Goal: Task Accomplishment & Management: Complete application form

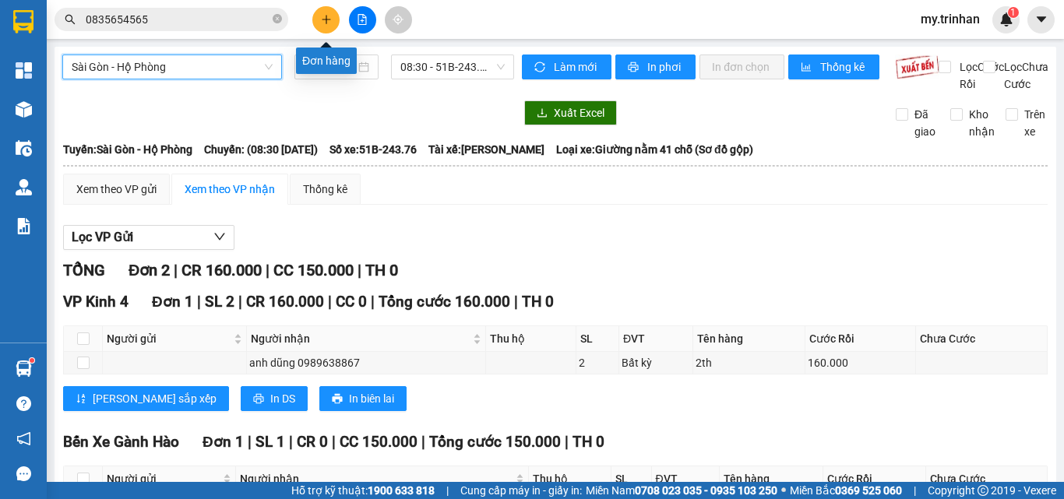
click at [323, 16] on icon "plus" at bounding box center [326, 19] width 11 height 11
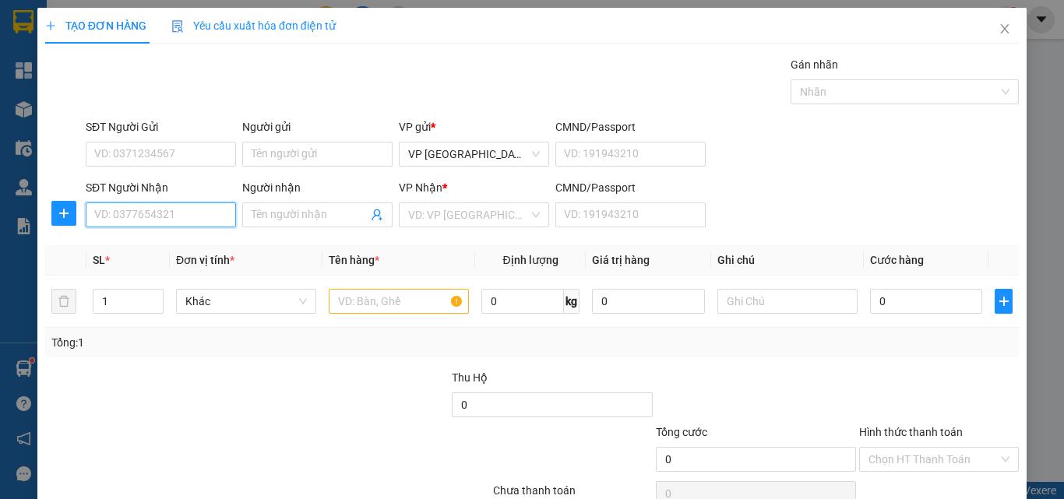
click at [185, 222] on input "SĐT Người Nhận" at bounding box center [161, 214] width 150 height 25
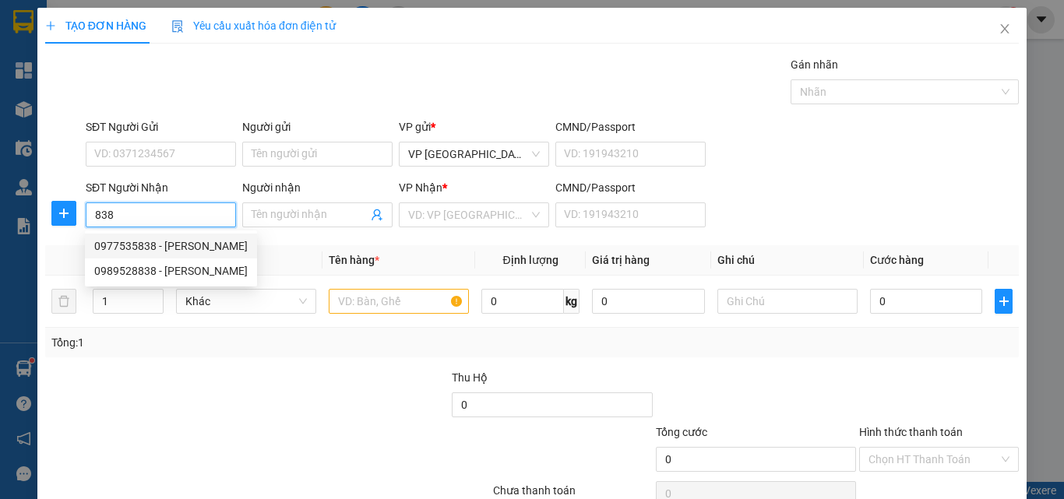
click at [178, 241] on div "0977535838 - [PERSON_NAME]" at bounding box center [170, 245] width 153 height 17
type input "0977535838"
type input "huyền trang"
type input "120.000"
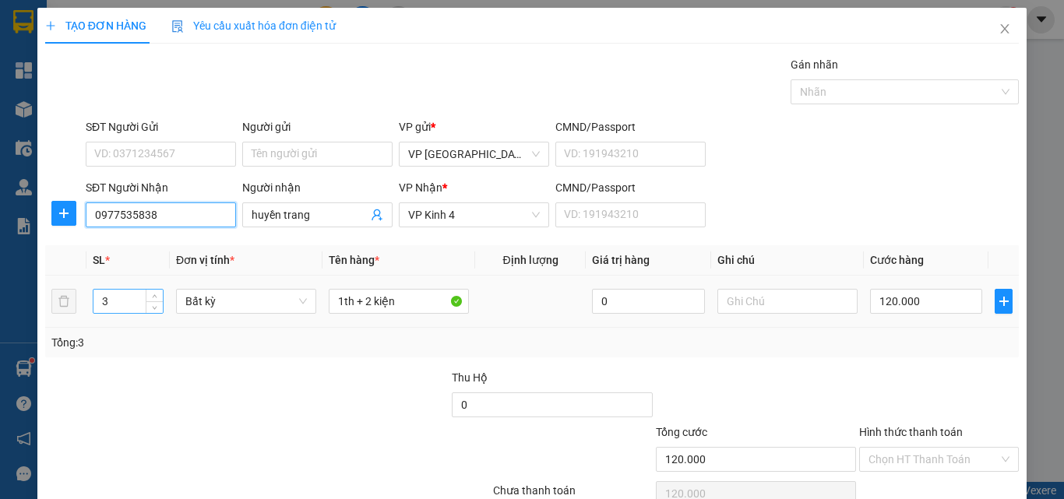
type input "0977535838"
click at [115, 297] on input "3" at bounding box center [127, 301] width 69 height 23
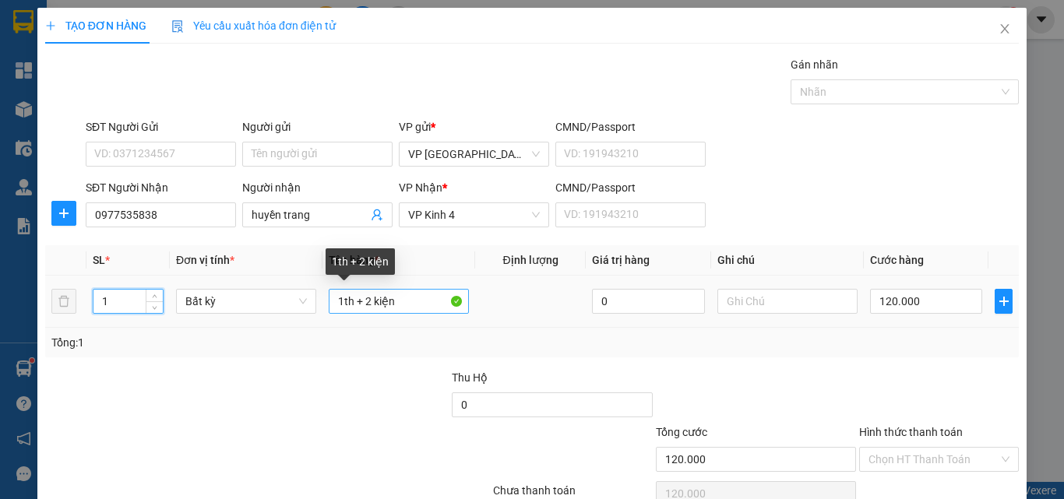
type input "1"
click at [369, 298] on input "1th + 2 kiện" at bounding box center [399, 301] width 140 height 25
type input "0"
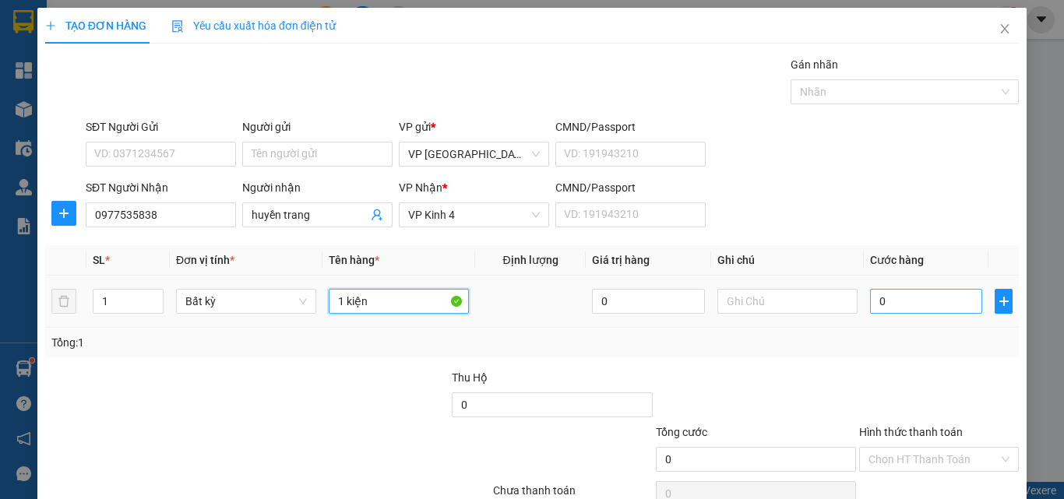
type input "1 kiện"
click at [870, 295] on input "0" at bounding box center [926, 301] width 112 height 25
type input "5"
type input "50"
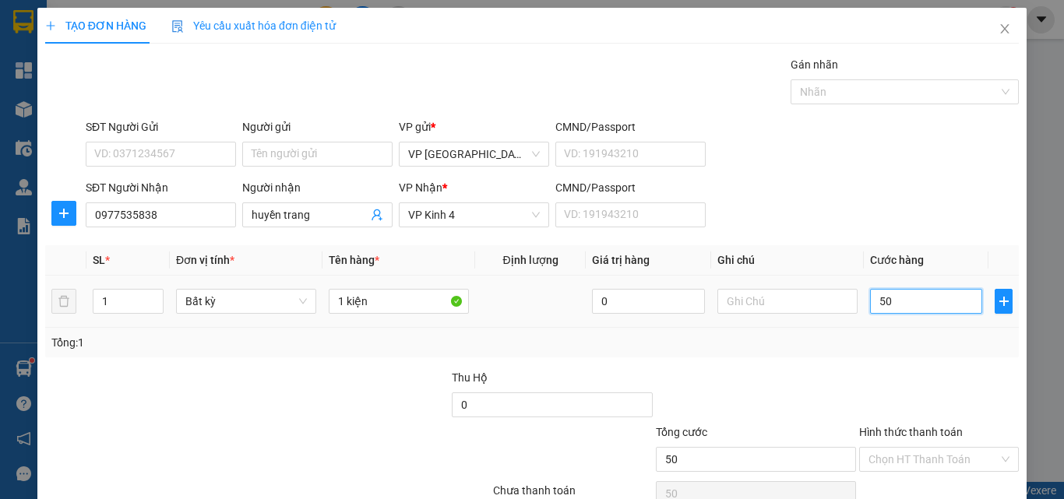
type input "500"
type input "5.000"
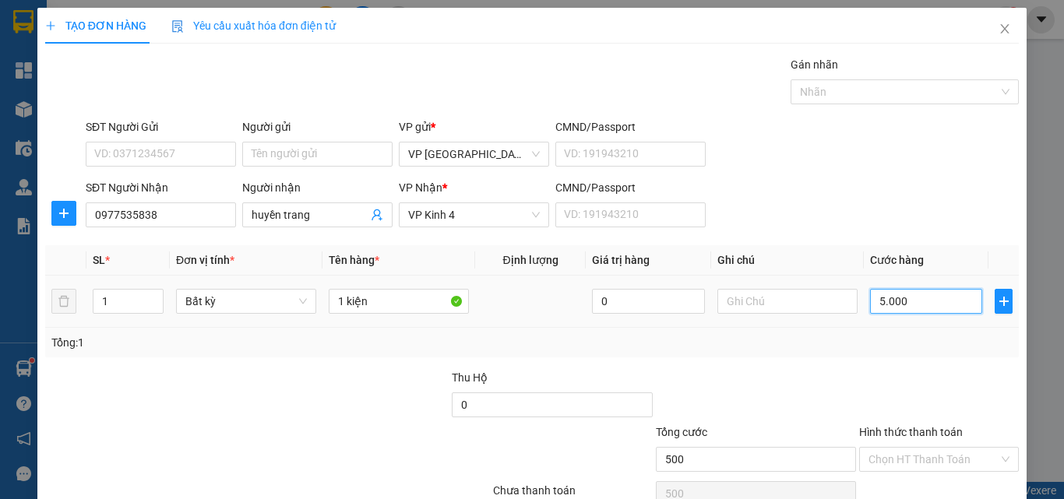
type input "5.000"
type input "50.000"
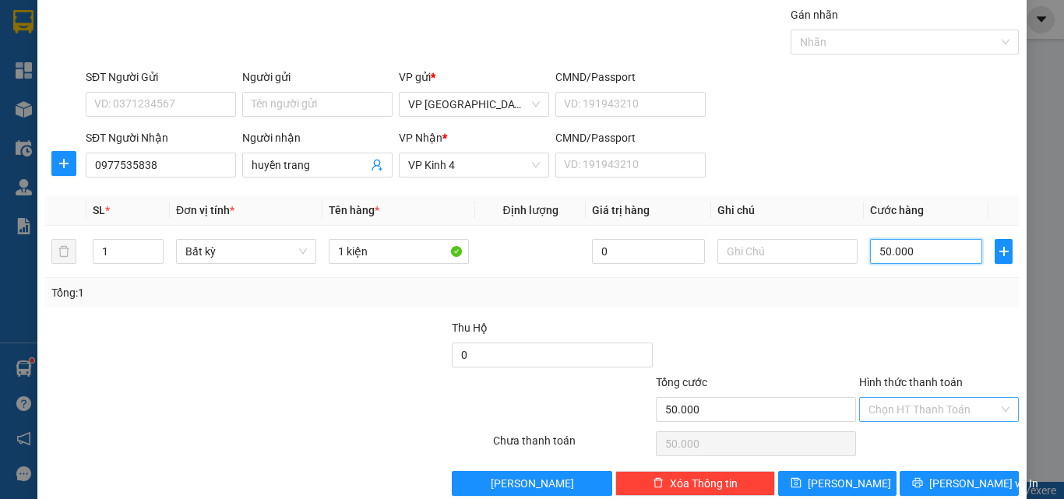
scroll to position [77, 0]
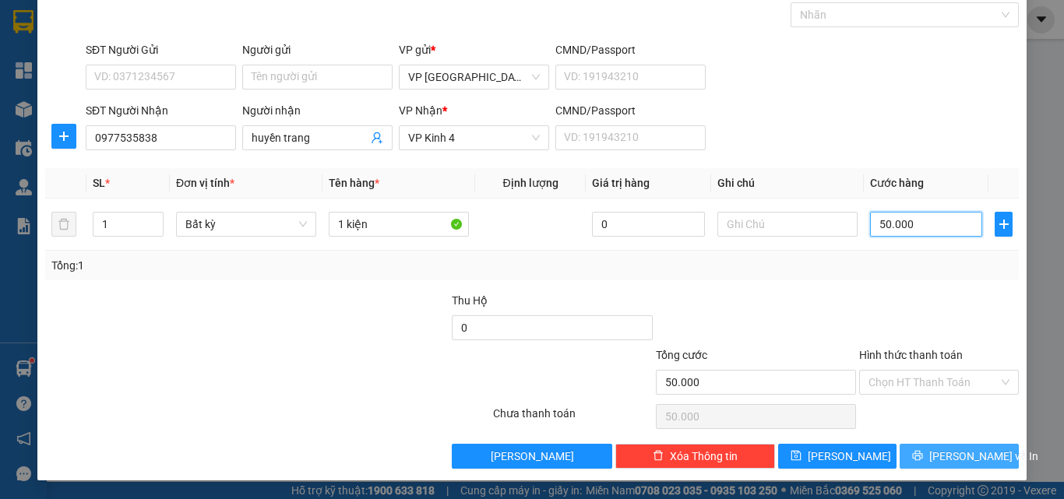
type input "50.000"
click at [904, 452] on button "[PERSON_NAME] và In" at bounding box center [958, 456] width 119 height 25
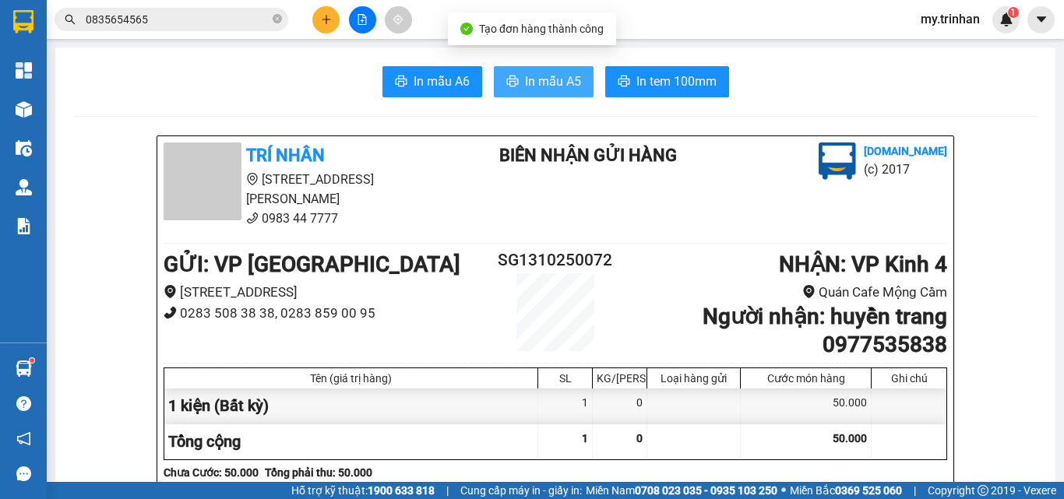
click at [545, 78] on span "In mẫu A5" at bounding box center [553, 81] width 56 height 19
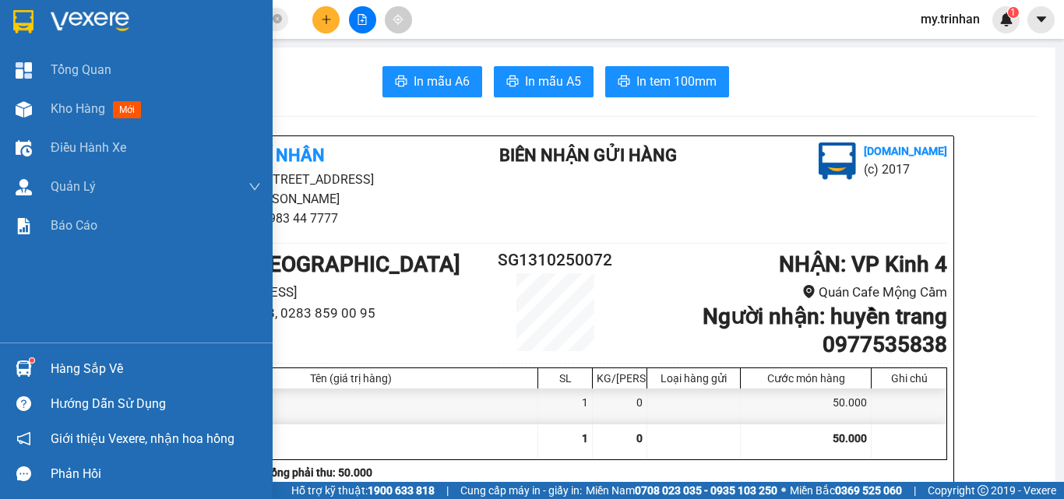
click at [14, 17] on img at bounding box center [23, 21] width 20 height 23
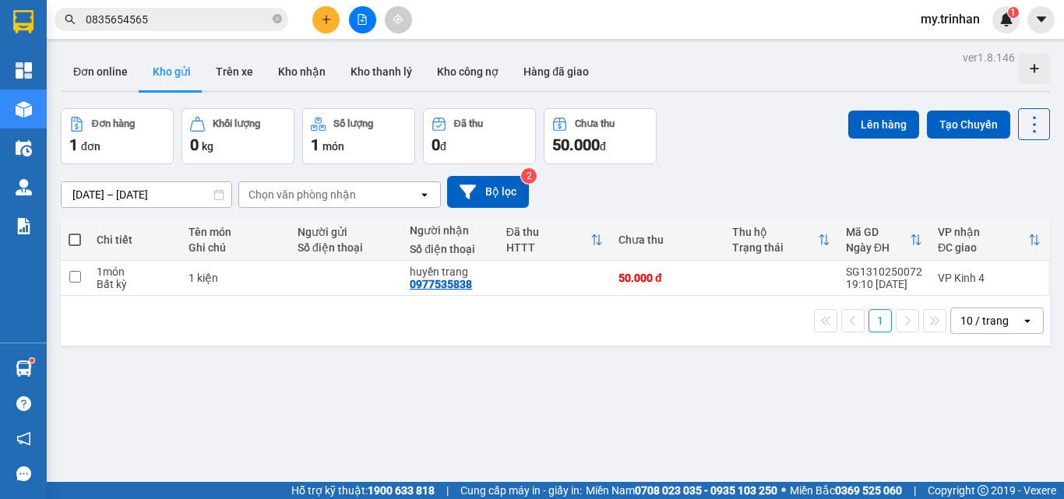
click at [72, 243] on span at bounding box center [75, 240] width 12 height 12
click at [75, 232] on input "checkbox" at bounding box center [75, 232] width 0 height 0
checkbox input "true"
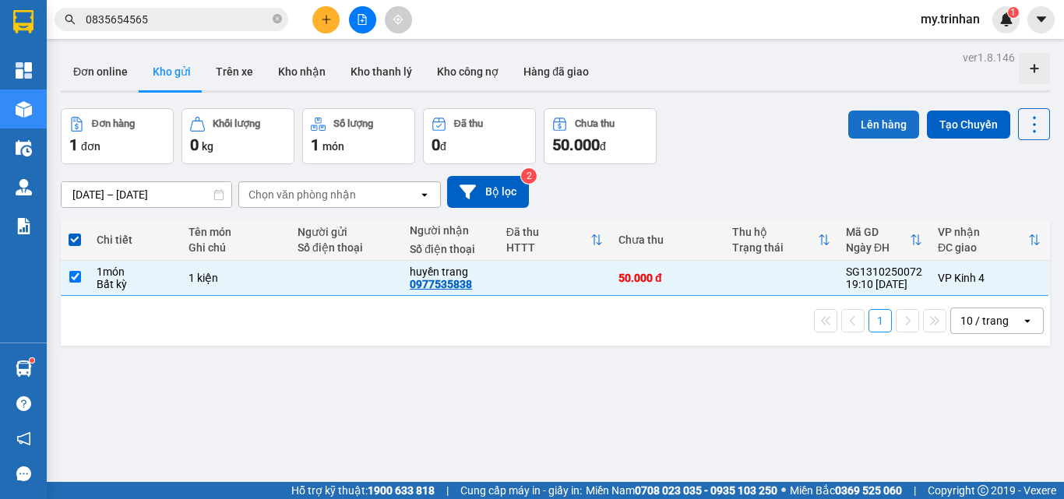
click at [904, 118] on button "Lên hàng" at bounding box center [883, 125] width 71 height 28
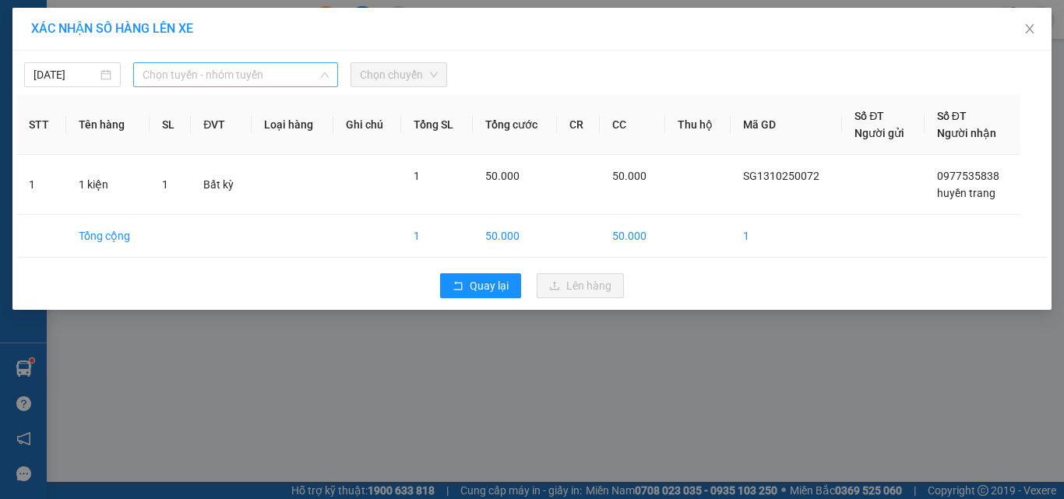
click at [190, 81] on span "Chọn tuyến - nhóm tuyến" at bounding box center [235, 74] width 186 height 23
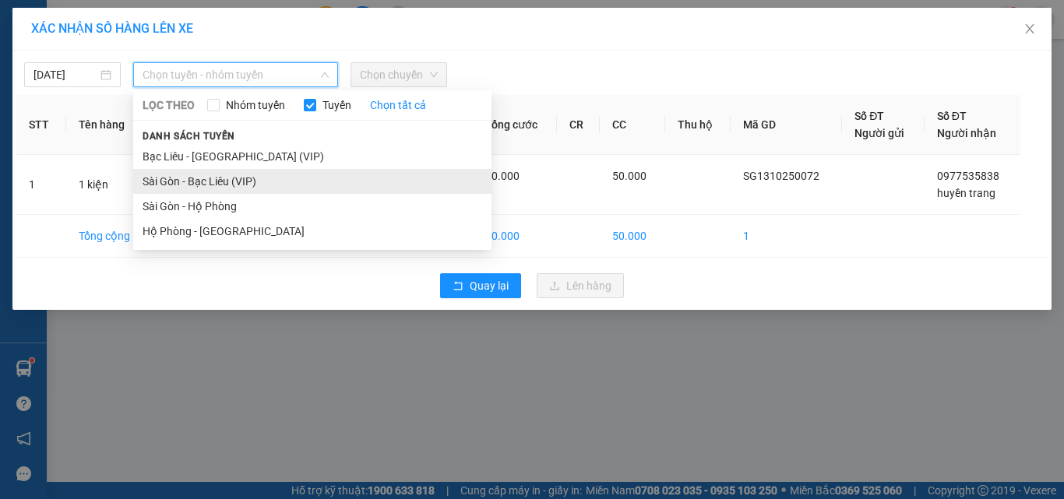
click at [194, 184] on li "Sài Gòn - Bạc Liêu (VIP)" at bounding box center [312, 181] width 358 height 25
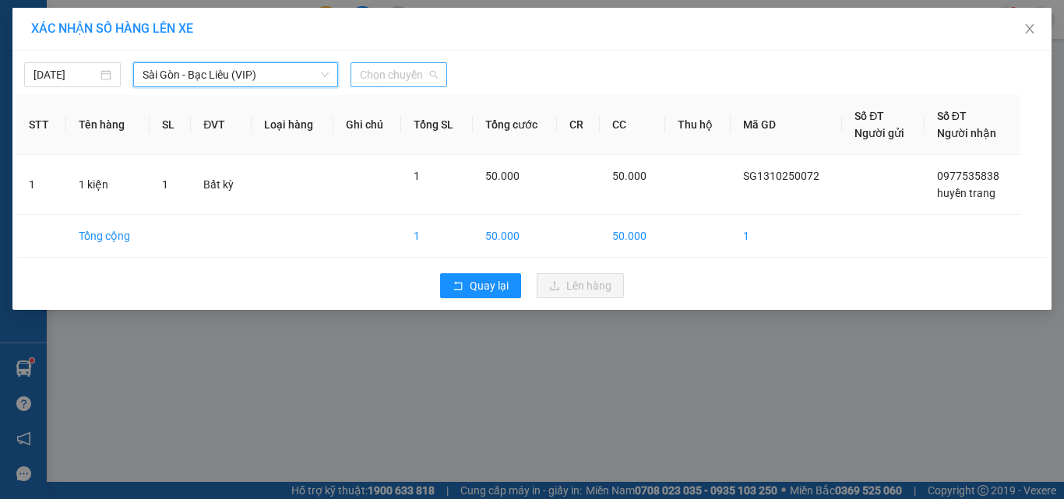
click at [410, 75] on span "Chọn chuyến" at bounding box center [399, 74] width 78 height 23
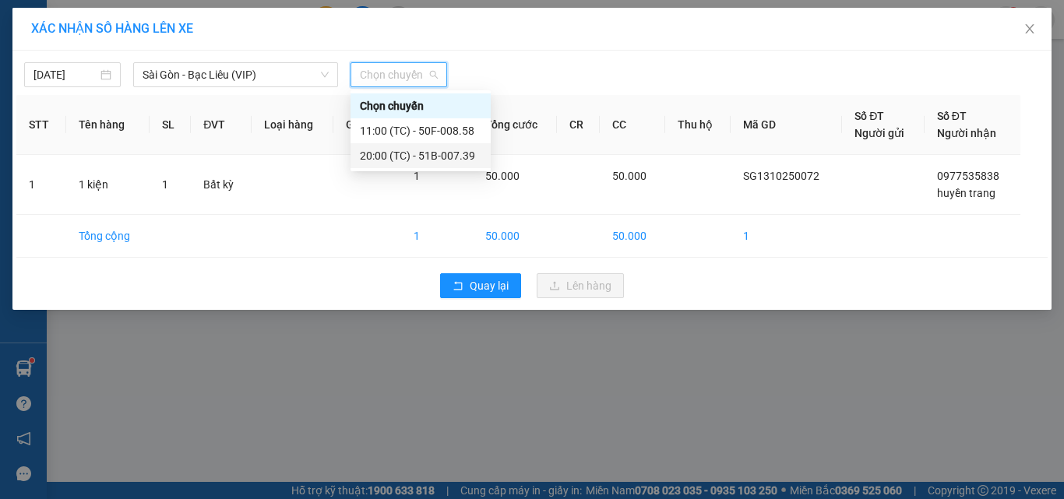
click at [402, 157] on div "20:00 (TC) - 51B-007.39" at bounding box center [420, 155] width 121 height 17
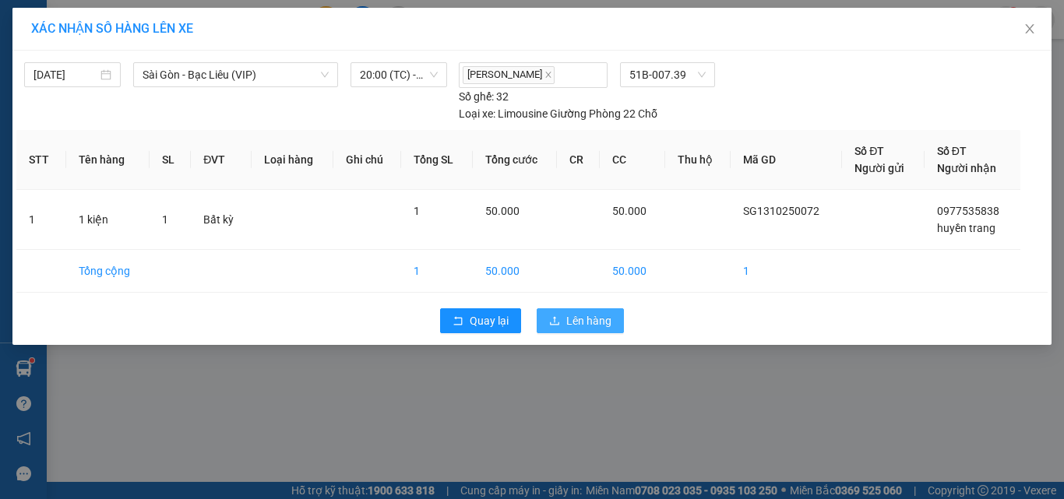
click at [595, 324] on span "Lên hàng" at bounding box center [588, 320] width 45 height 17
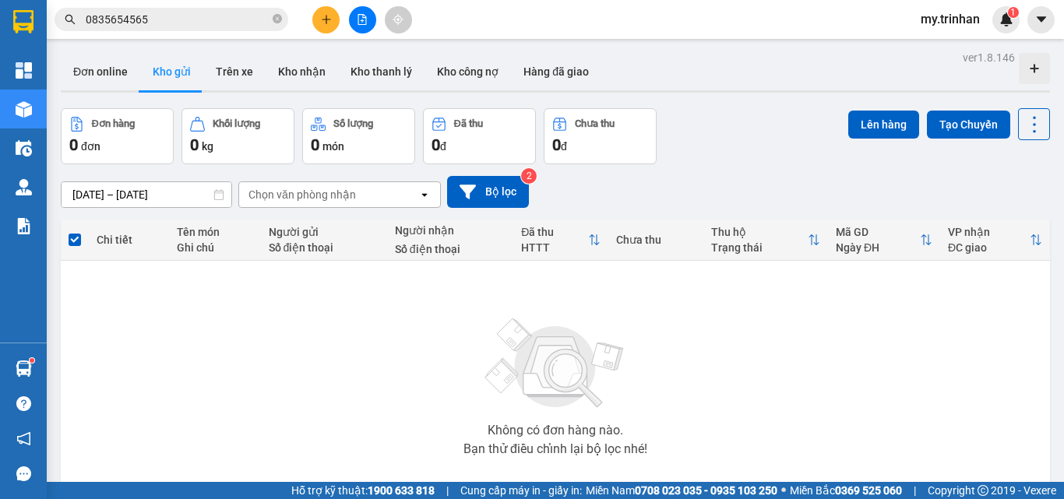
click at [332, 23] on button at bounding box center [325, 19] width 27 height 27
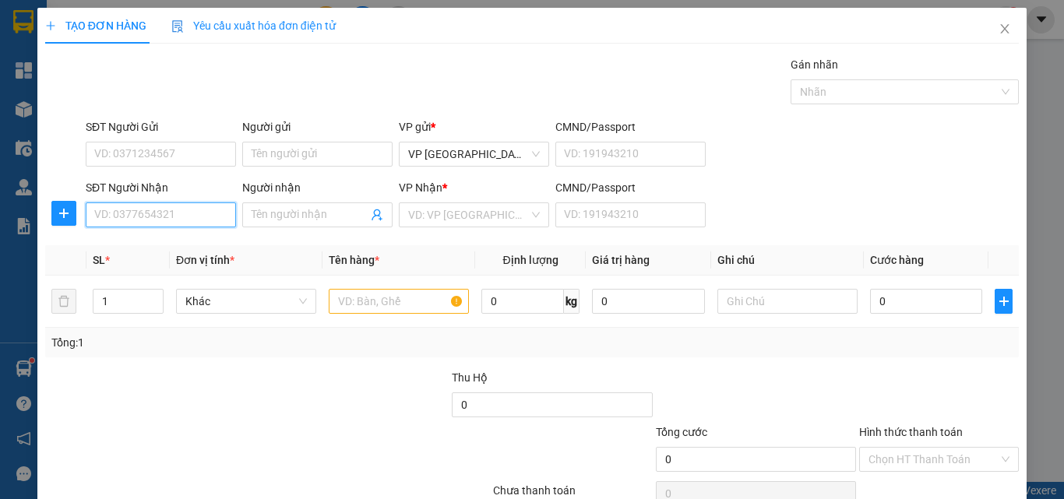
click at [139, 213] on input "SĐT Người Nhận" at bounding box center [161, 214] width 150 height 25
type input "0943385543"
click at [145, 247] on div "0943385543 - thùy" at bounding box center [158, 245] width 129 height 17
type input "thùy"
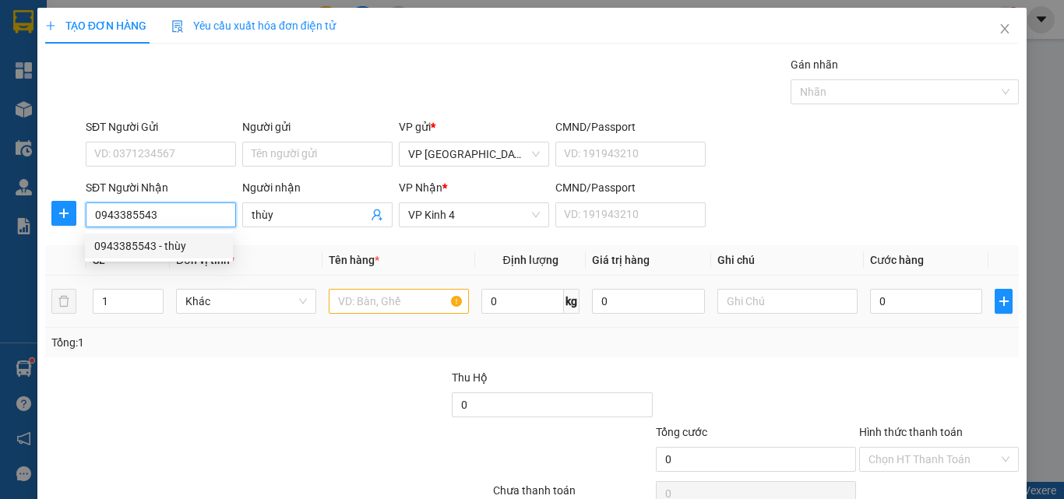
type input "90.000"
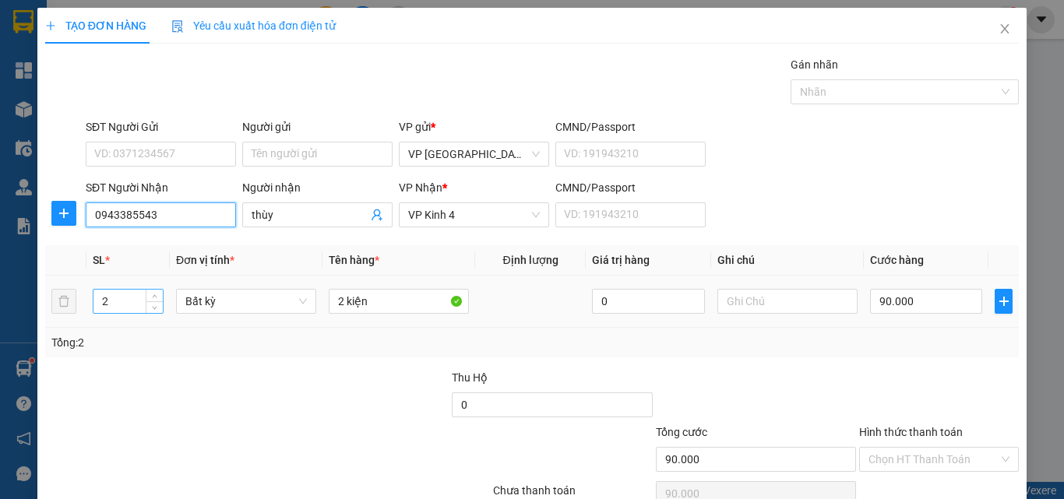
type input "0943385543"
click at [73, 308] on tr "2 Bất kỳ 2 kiện 0 90.000" at bounding box center [531, 302] width 973 height 52
type input "3"
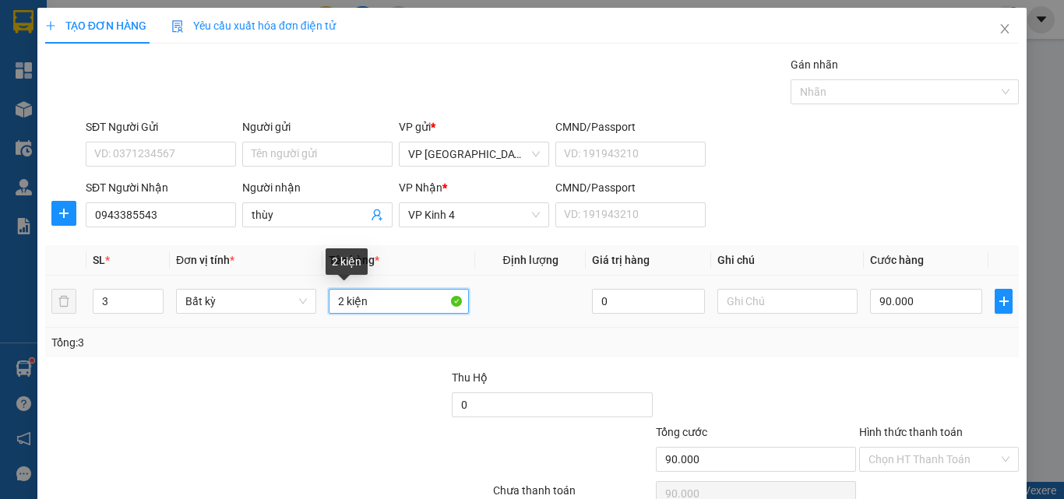
drag, startPoint x: 365, startPoint y: 301, endPoint x: 248, endPoint y: 332, distance: 120.7
click at [244, 329] on div "SL * Đơn vị tính * Tên hàng * Định lượng Giá trị hàng Ghi chú Cước hàng 3 Bất k…" at bounding box center [531, 301] width 973 height 112
type input "0"
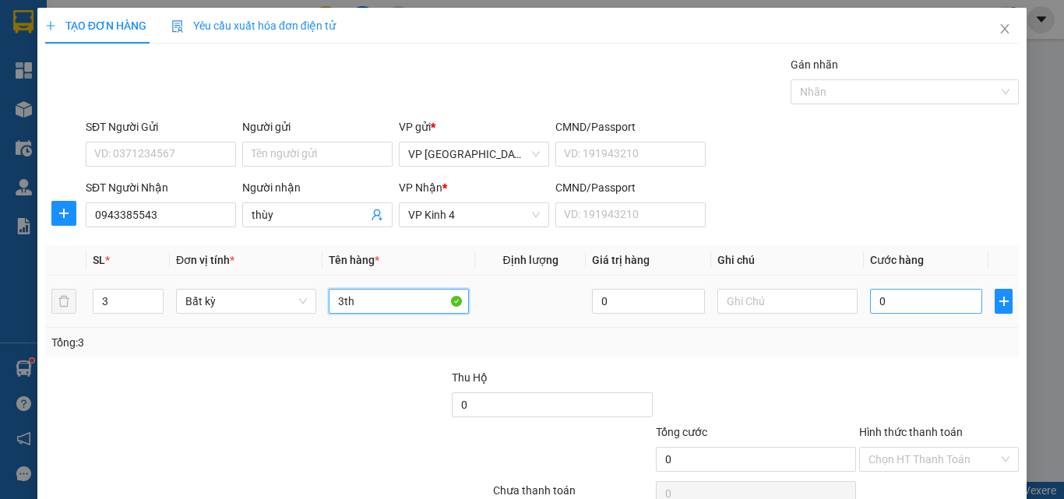
type input "3th"
click at [892, 308] on input "0" at bounding box center [926, 301] width 112 height 25
type input "1"
type input "12"
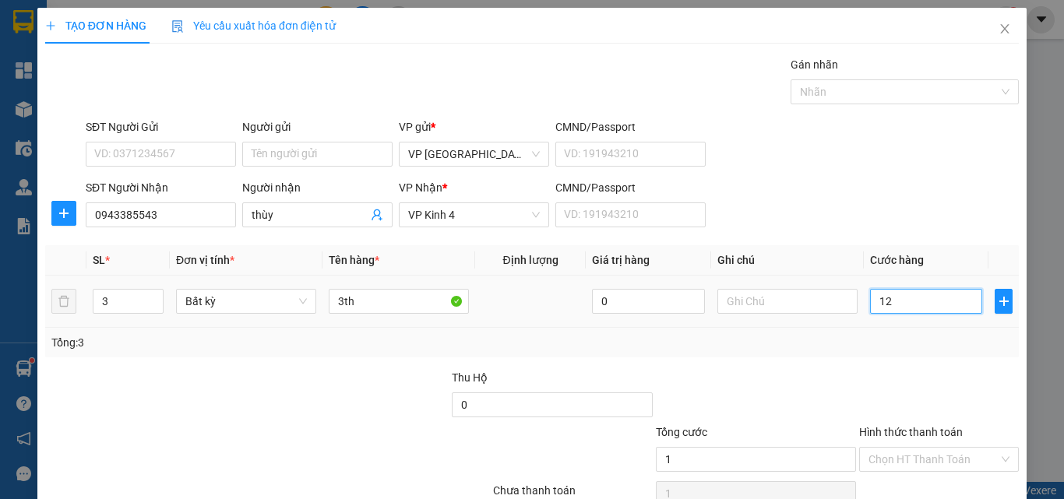
type input "12"
type input "120"
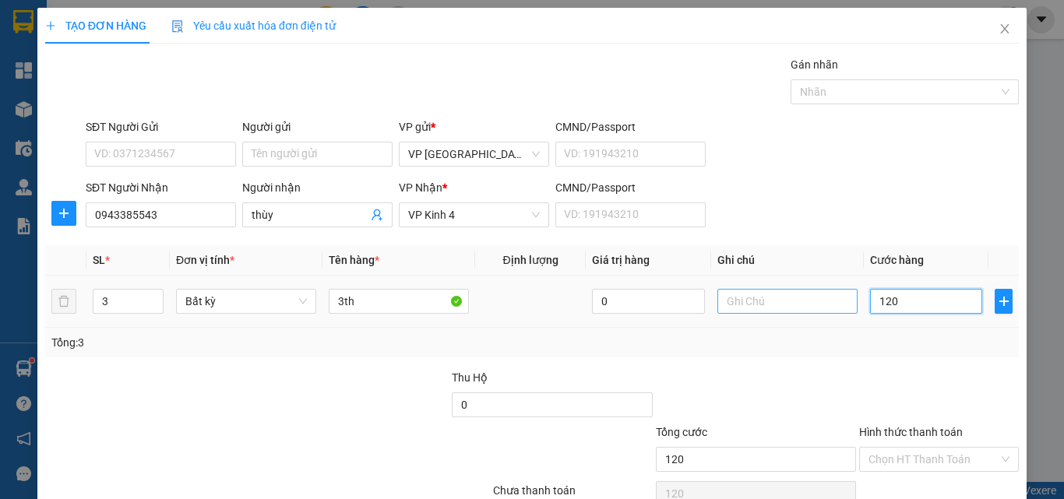
drag, startPoint x: 900, startPoint y: 301, endPoint x: 833, endPoint y: 312, distance: 67.8
click at [833, 312] on tr "3 Bất kỳ 3th 0 120" at bounding box center [531, 302] width 973 height 52
type input "1"
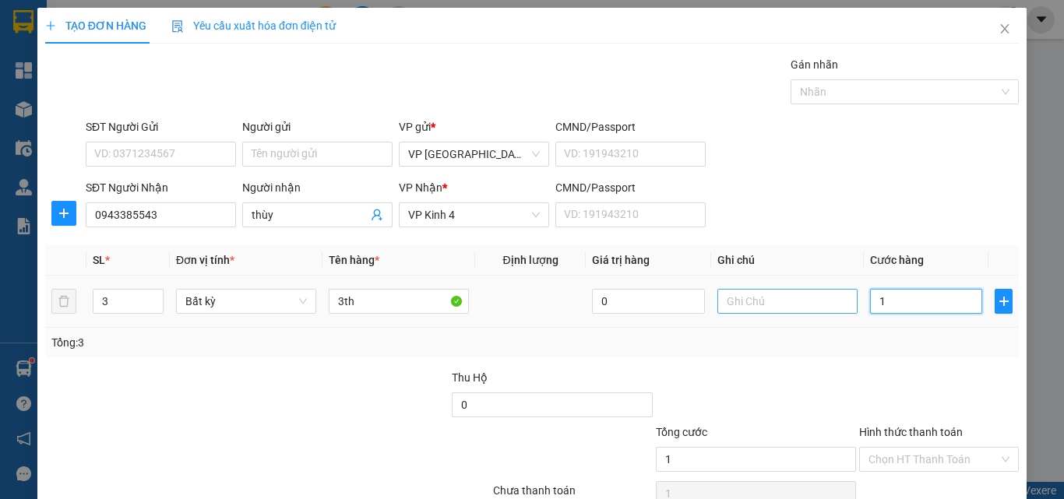
type input "13"
type input "130"
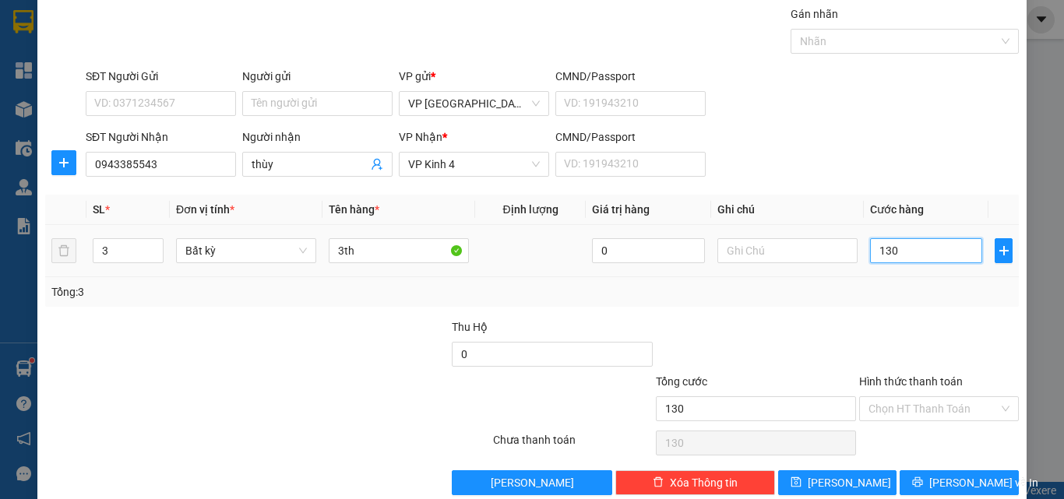
scroll to position [77, 0]
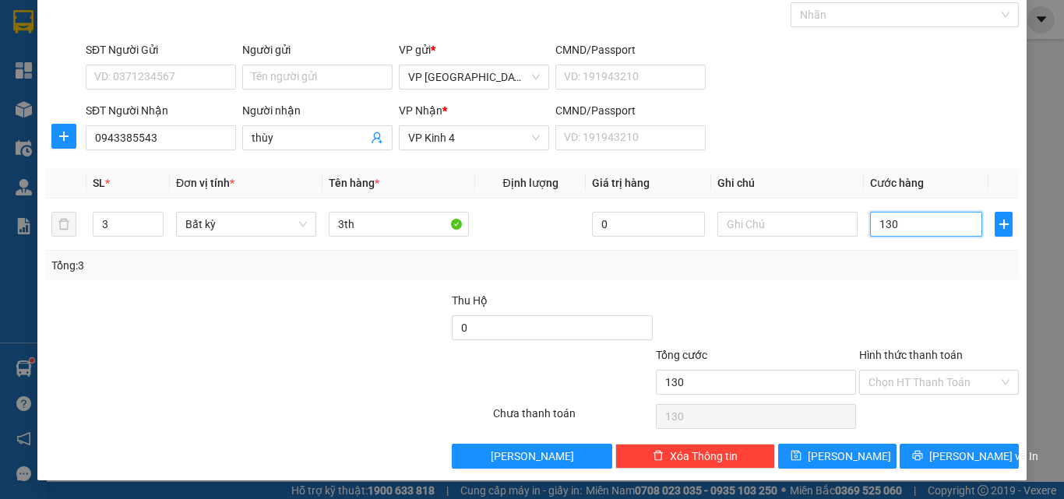
type input "130"
type input "130.000"
click at [928, 457] on button "[PERSON_NAME] và In" at bounding box center [958, 456] width 119 height 25
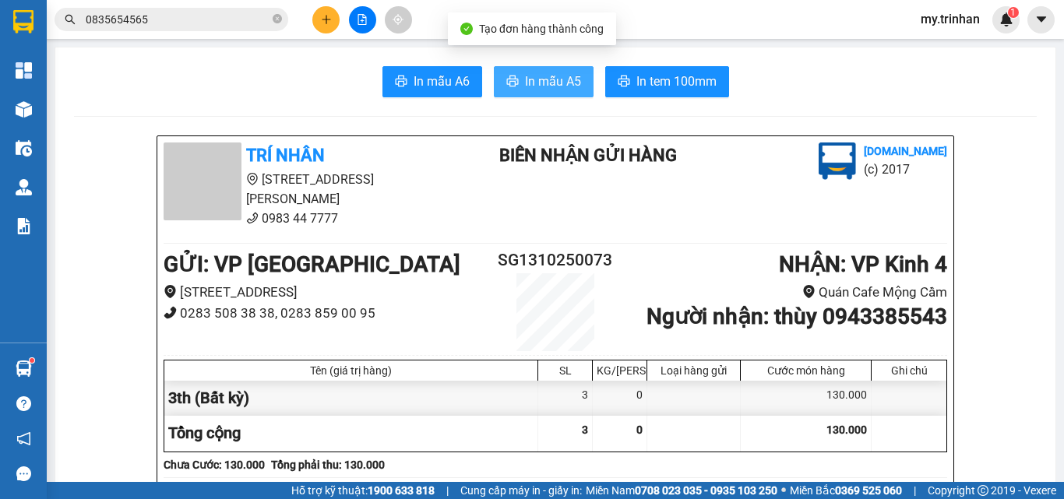
click at [525, 83] on span "In mẫu A5" at bounding box center [553, 81] width 56 height 19
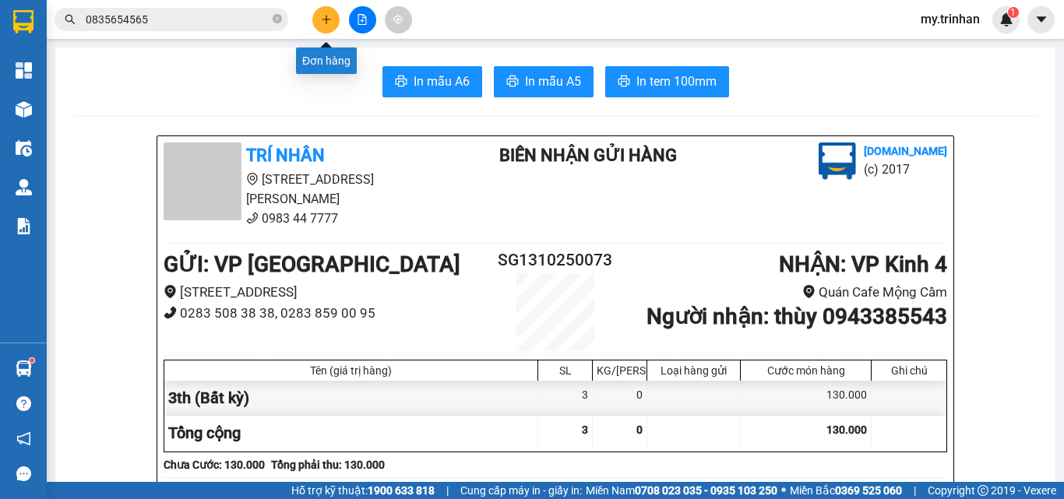
click at [332, 15] on button at bounding box center [325, 19] width 27 height 27
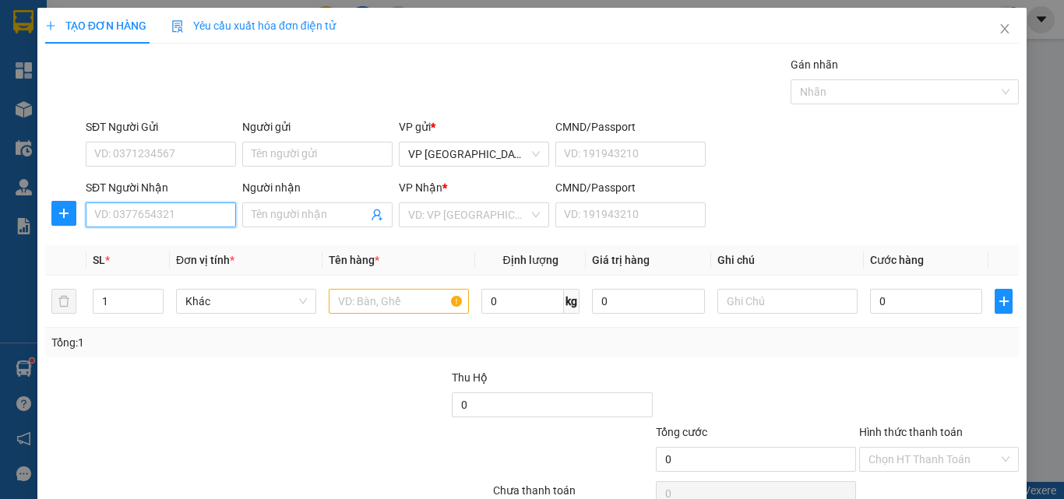
click at [168, 214] on input "SĐT Người Nhận" at bounding box center [161, 214] width 150 height 25
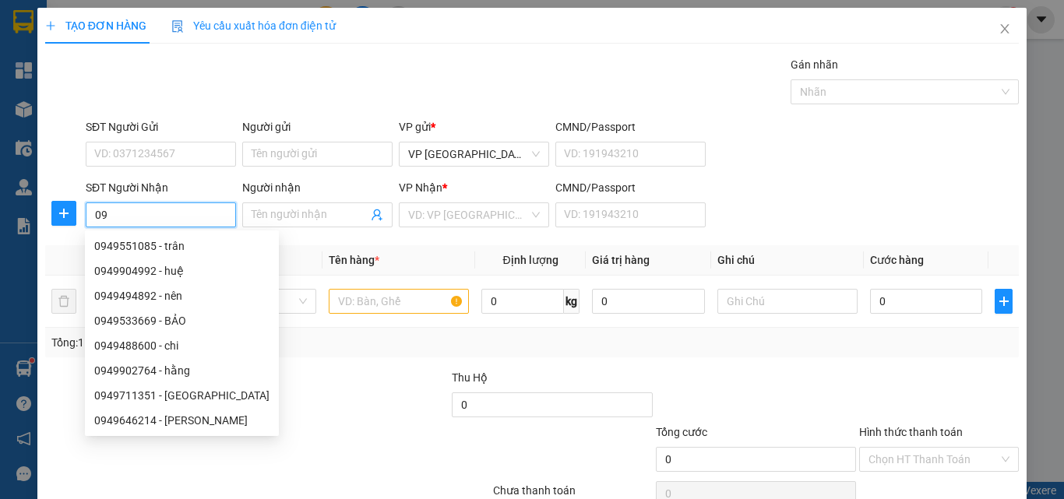
type input "0"
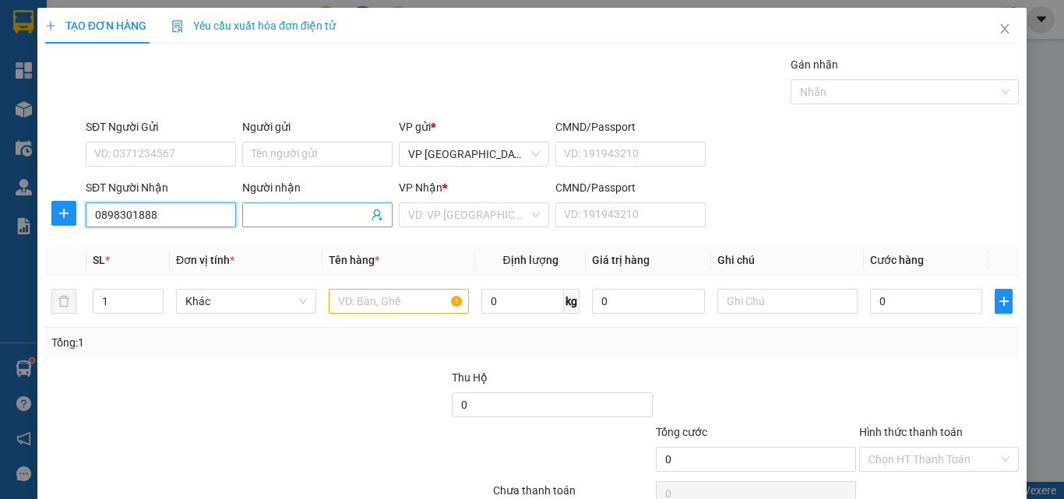
type input "0898301888"
click at [288, 212] on input "Người nhận" at bounding box center [310, 214] width 116 height 17
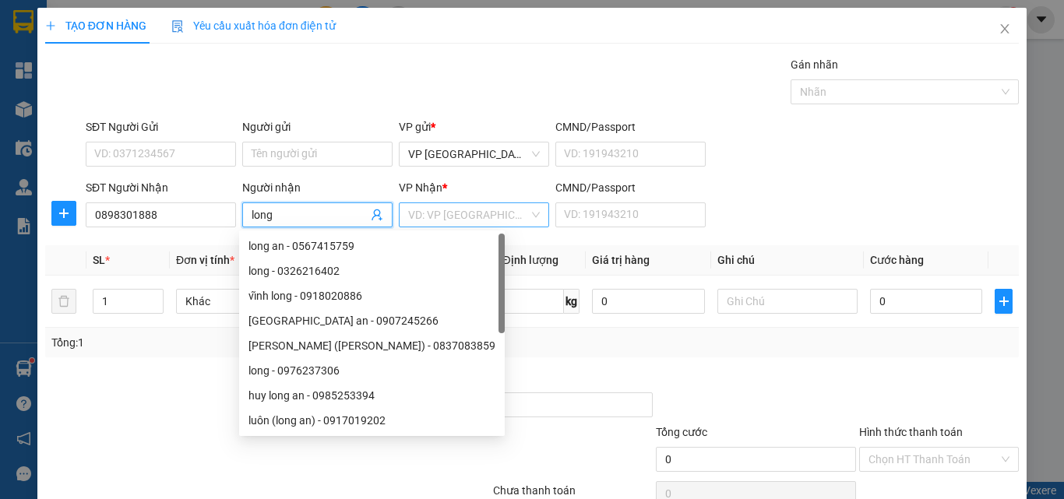
type input "long"
click at [452, 212] on input "search" at bounding box center [468, 214] width 121 height 23
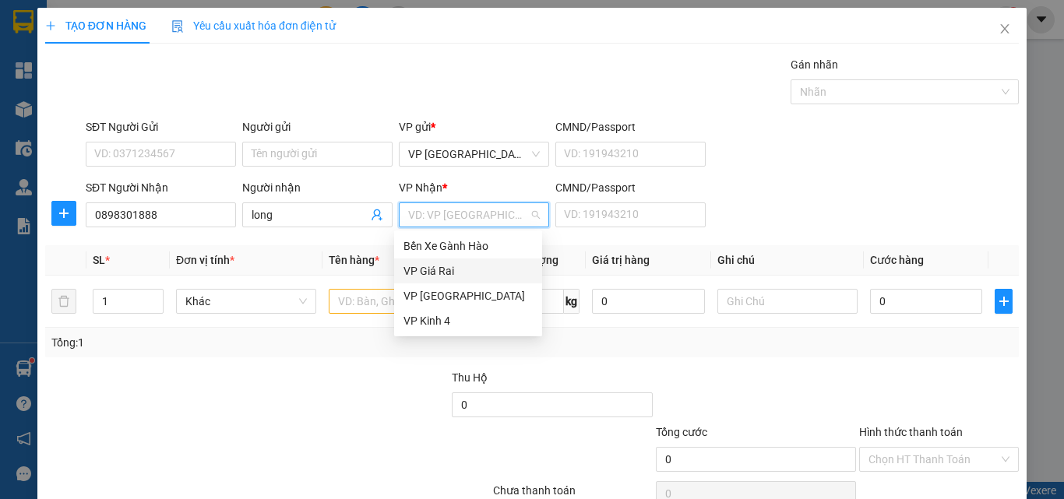
click at [442, 272] on div "VP Giá Rai" at bounding box center [467, 270] width 129 height 17
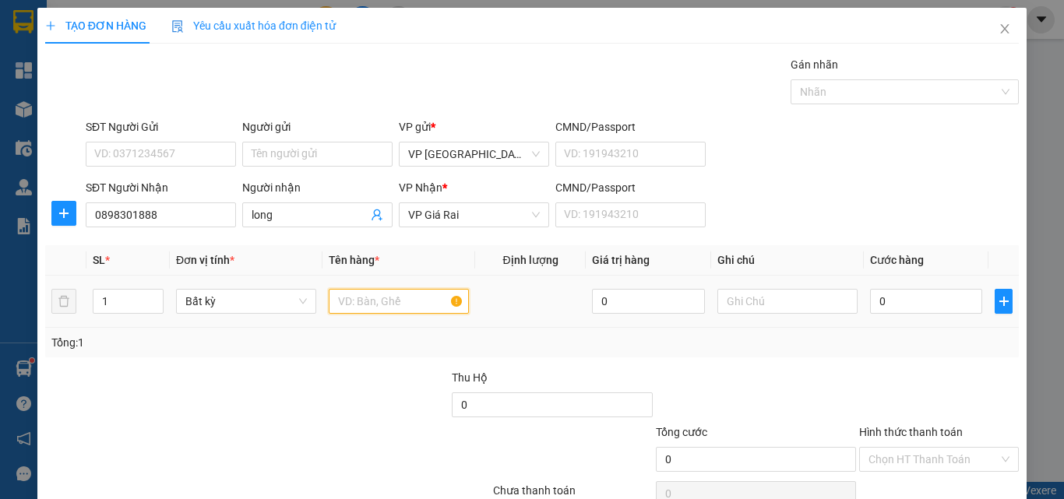
click at [357, 302] on input "text" at bounding box center [399, 301] width 140 height 25
type input "1th"
click at [873, 296] on input "0" at bounding box center [926, 301] width 112 height 25
type input "1"
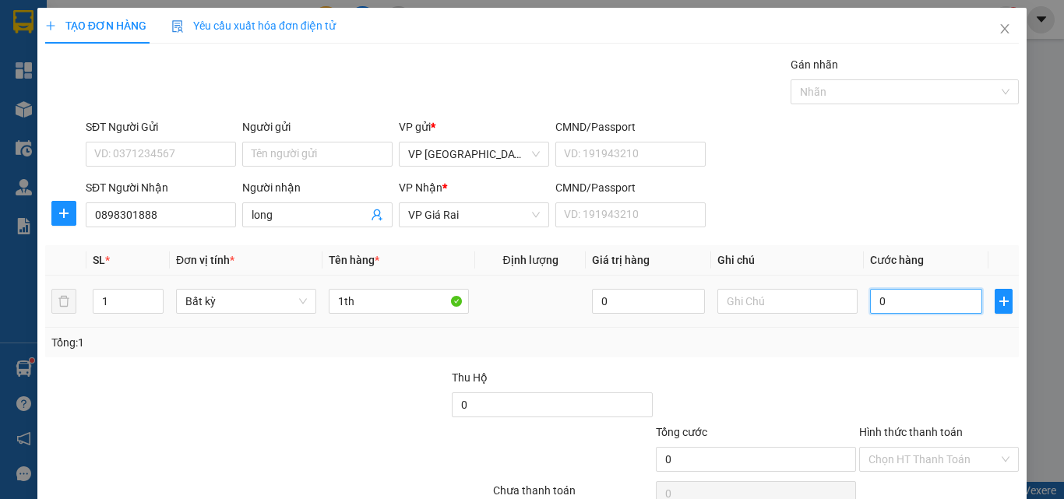
type input "1"
type input "10"
type input "100"
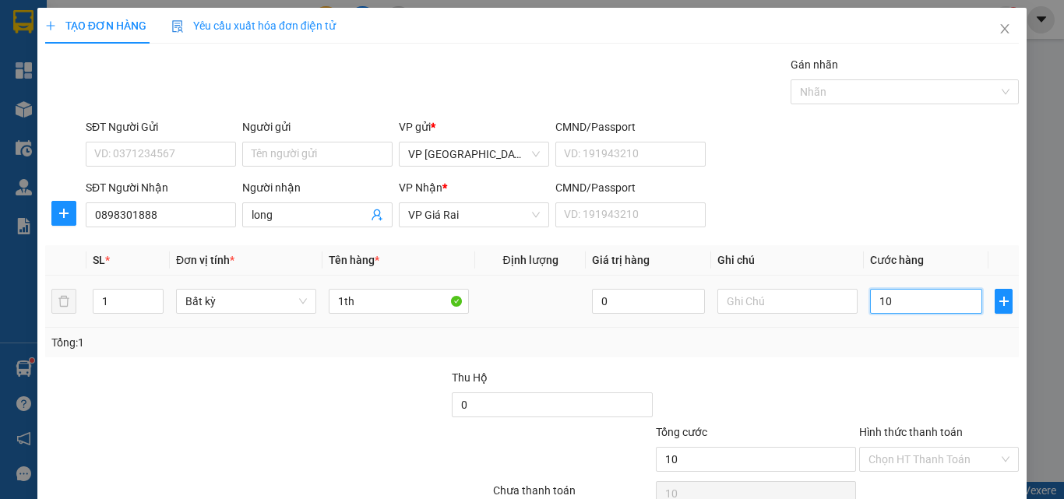
type input "100"
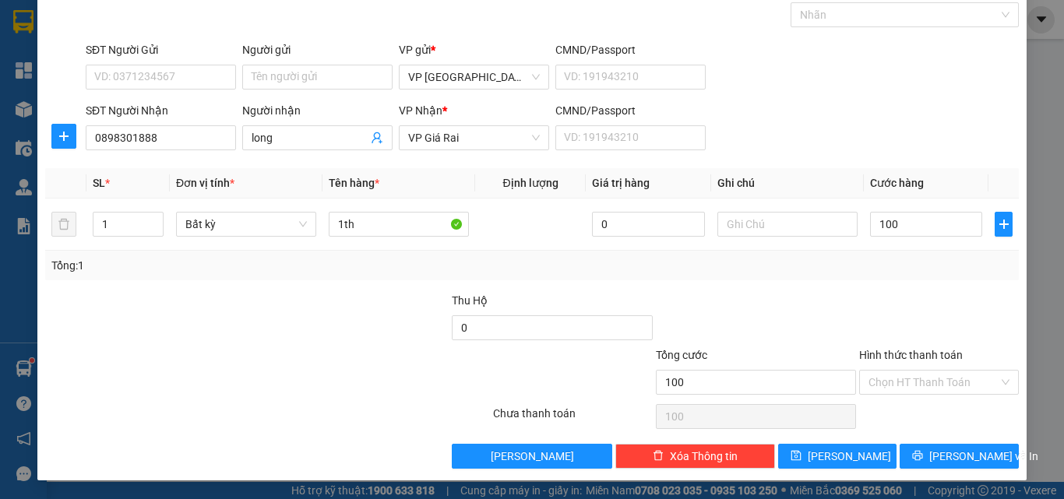
type input "100.000"
click at [969, 448] on span "[PERSON_NAME] và In" at bounding box center [983, 456] width 109 height 17
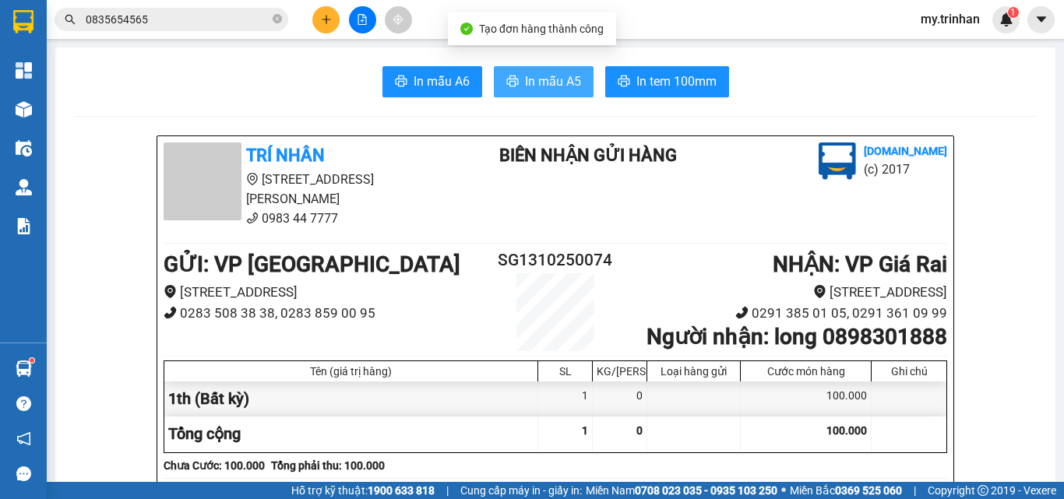
click at [543, 79] on span "In mẫu A5" at bounding box center [553, 81] width 56 height 19
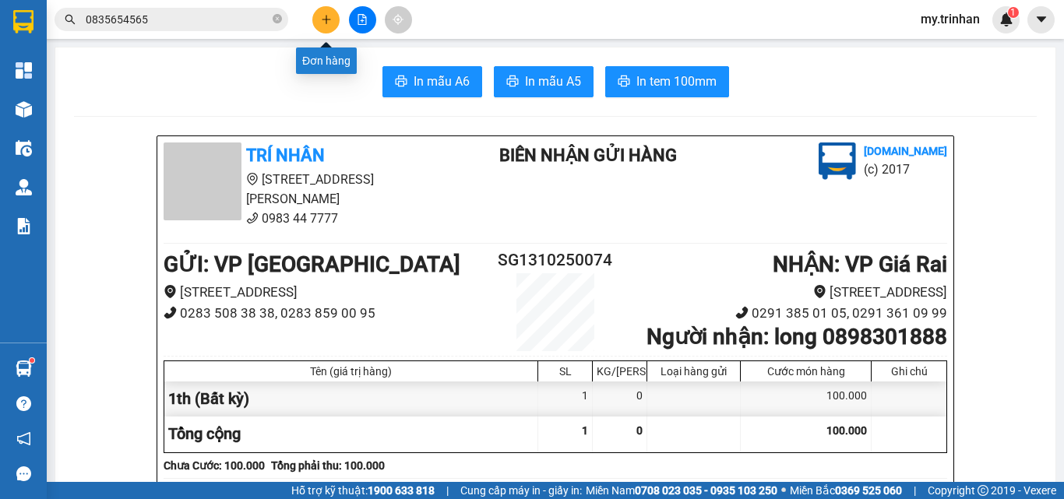
click at [328, 20] on icon "plus" at bounding box center [326, 19] width 11 height 11
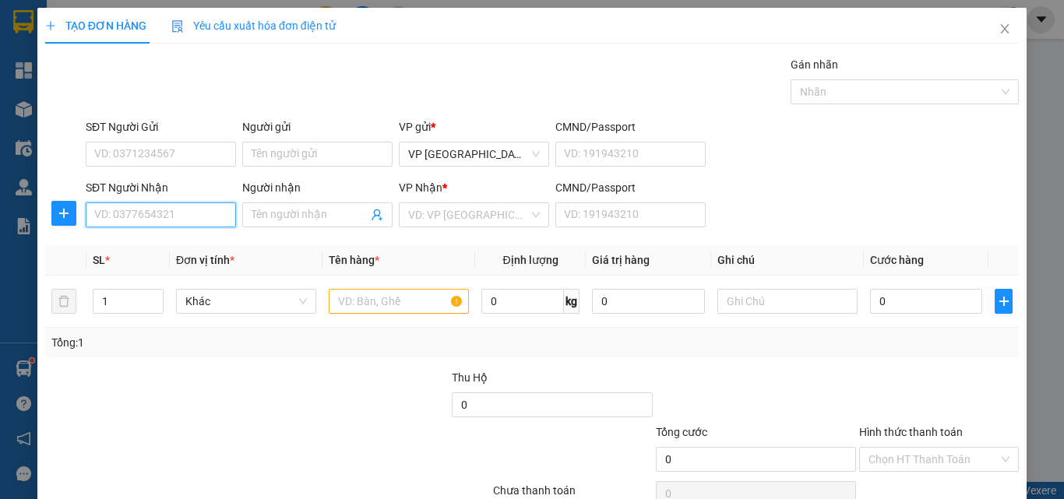
click at [200, 207] on input "SĐT Người Nhận" at bounding box center [161, 214] width 150 height 25
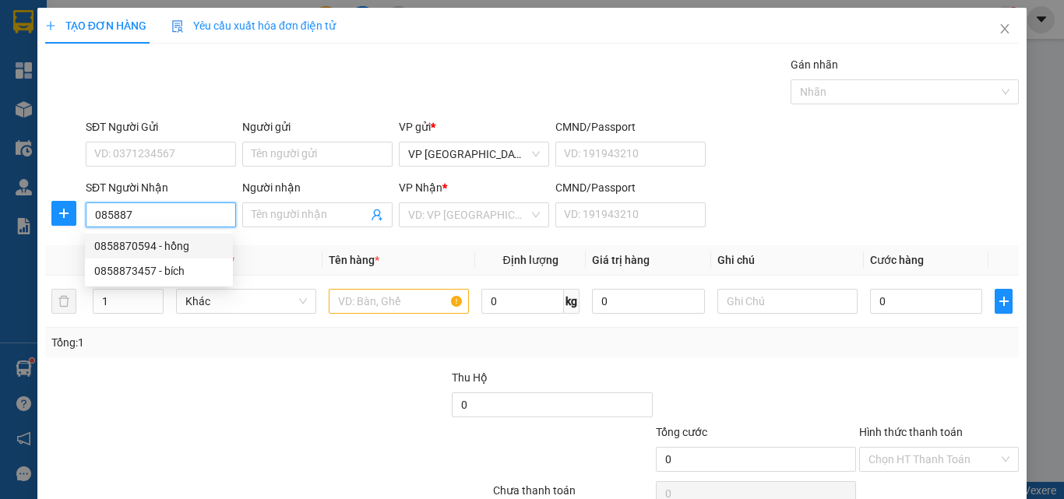
click at [152, 245] on div "0858870594 - hồng" at bounding box center [158, 245] width 129 height 17
type input "0858870594"
type input "hồng"
type input "60.000"
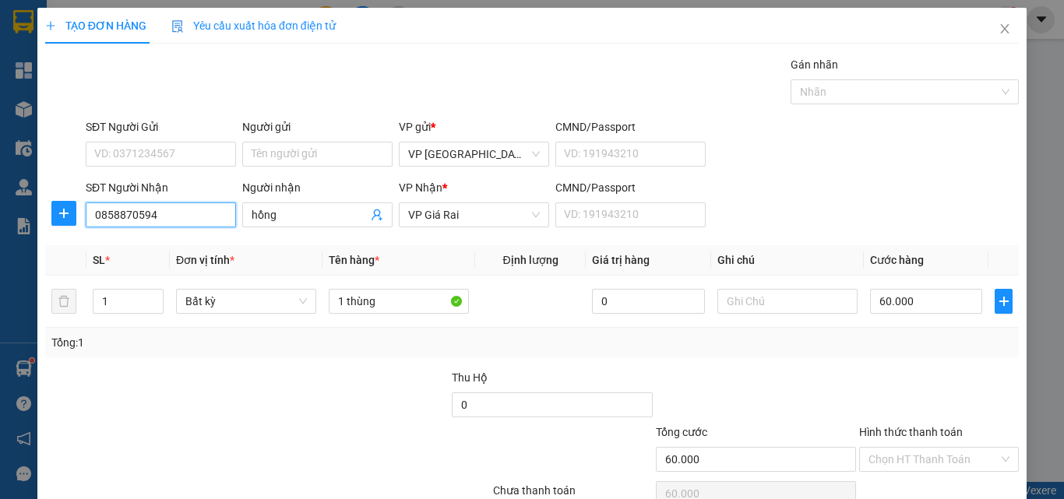
type input "0858870594"
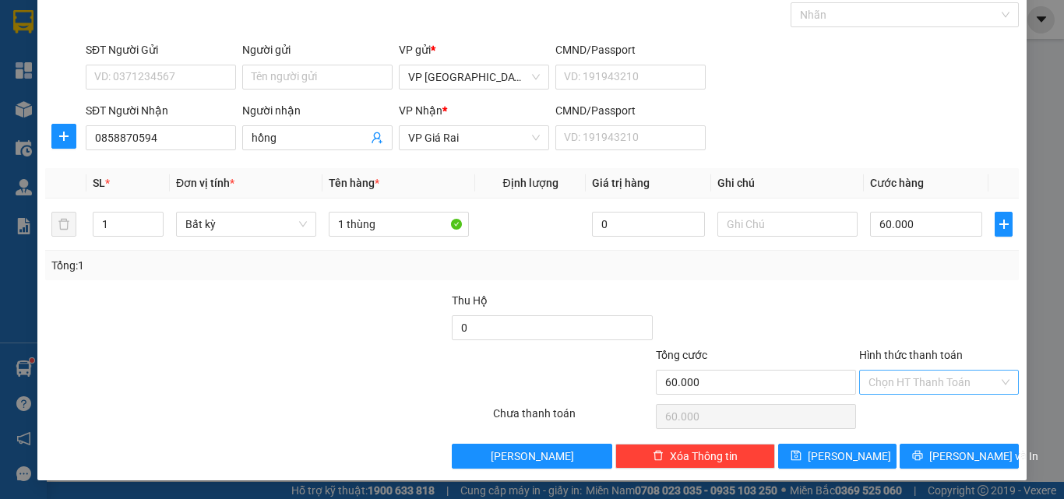
click at [928, 379] on input "Hình thức thanh toán" at bounding box center [933, 382] width 130 height 23
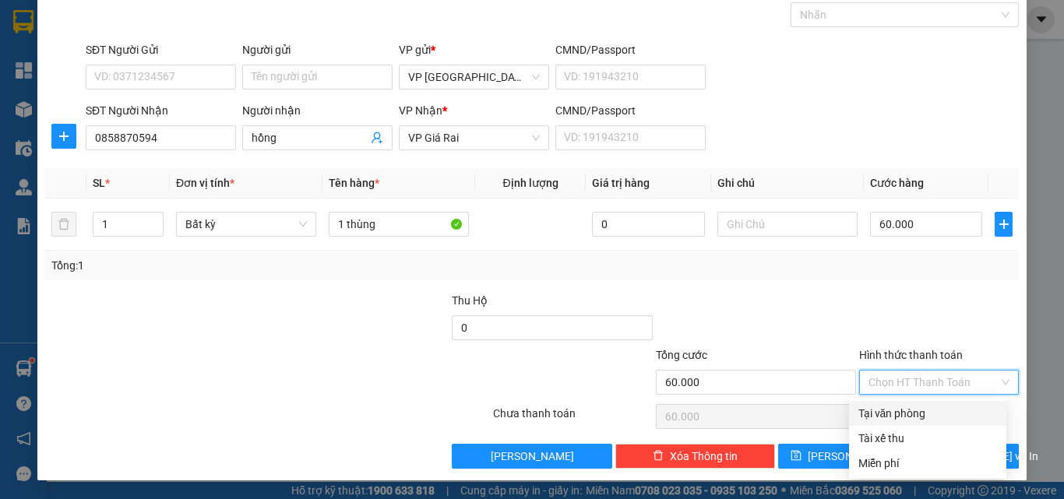
click at [915, 410] on div "Tại văn phòng" at bounding box center [927, 413] width 139 height 17
type input "0"
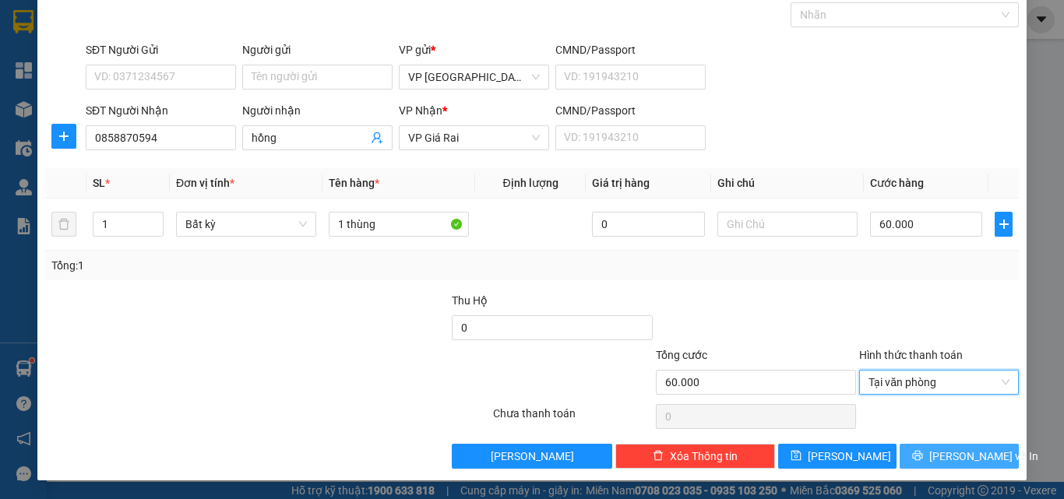
click at [952, 457] on span "[PERSON_NAME] và In" at bounding box center [983, 456] width 109 height 17
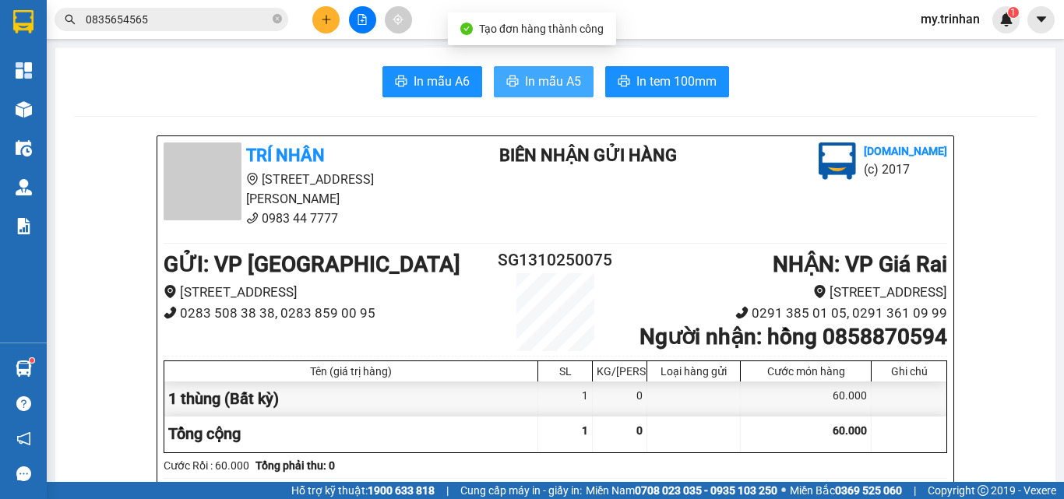
click at [532, 70] on button "In mẫu A5" at bounding box center [544, 81] width 100 height 31
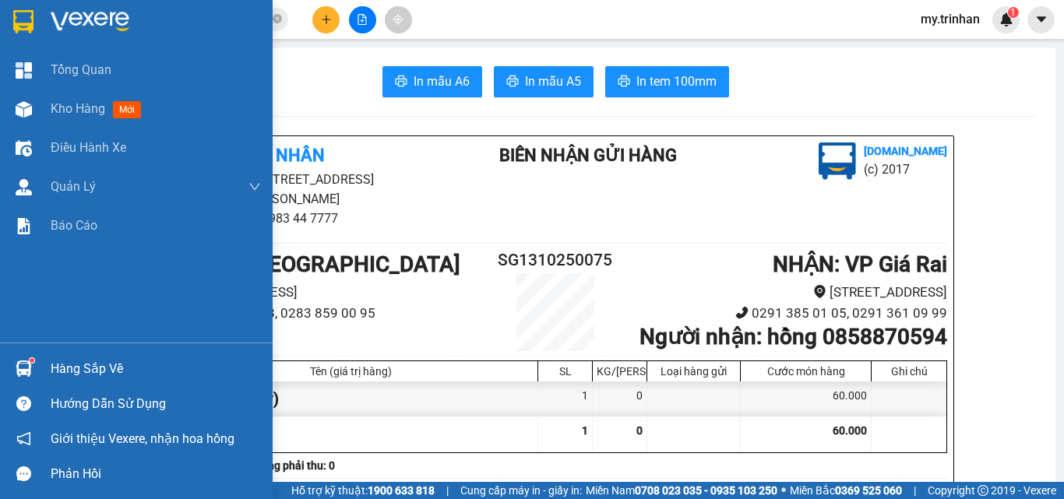
click at [23, 19] on img at bounding box center [23, 21] width 20 height 23
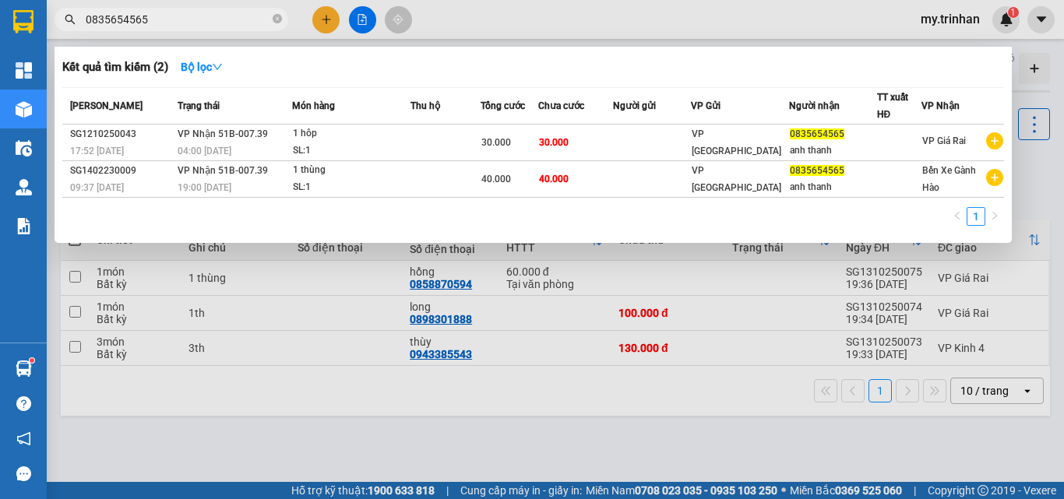
drag, startPoint x: 199, startPoint y: 26, endPoint x: 60, endPoint y: 39, distance: 140.0
click at [61, 33] on div "Kết quả tìm kiếm ( 2 ) Bộ lọc Mã ĐH Trạng thái Món hàng Thu hộ Tổng cước Chưa c…" at bounding box center [152, 19] width 304 height 27
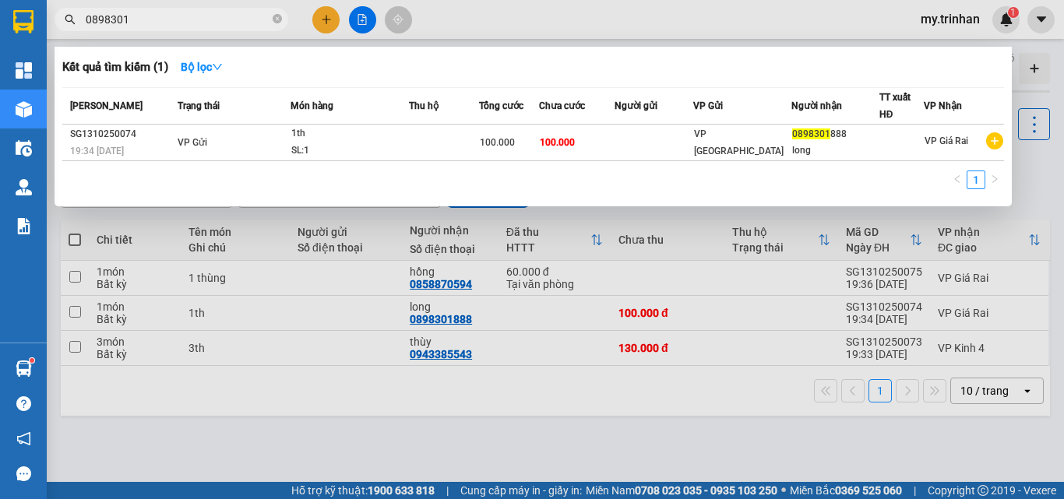
type input "0898301"
click at [716, 458] on div at bounding box center [532, 249] width 1064 height 499
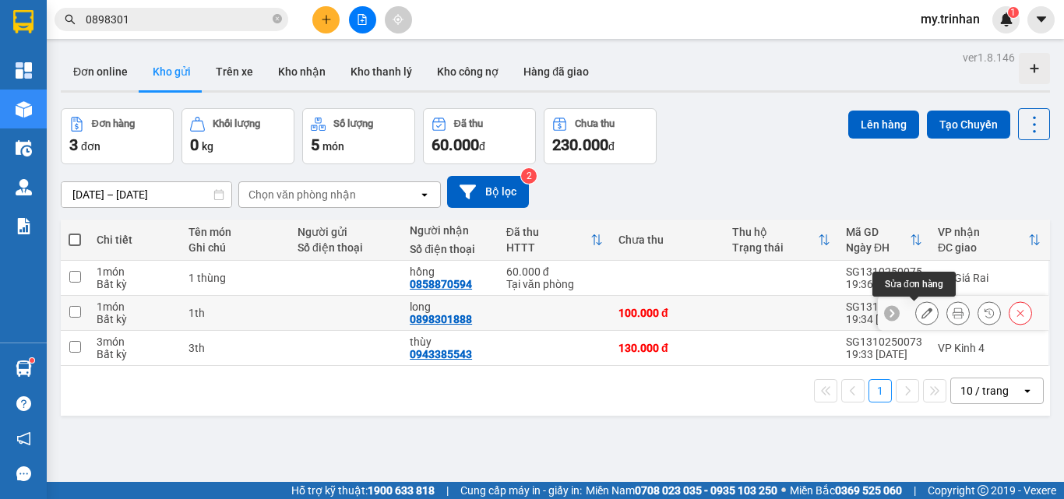
click at [921, 311] on icon at bounding box center [926, 313] width 11 height 11
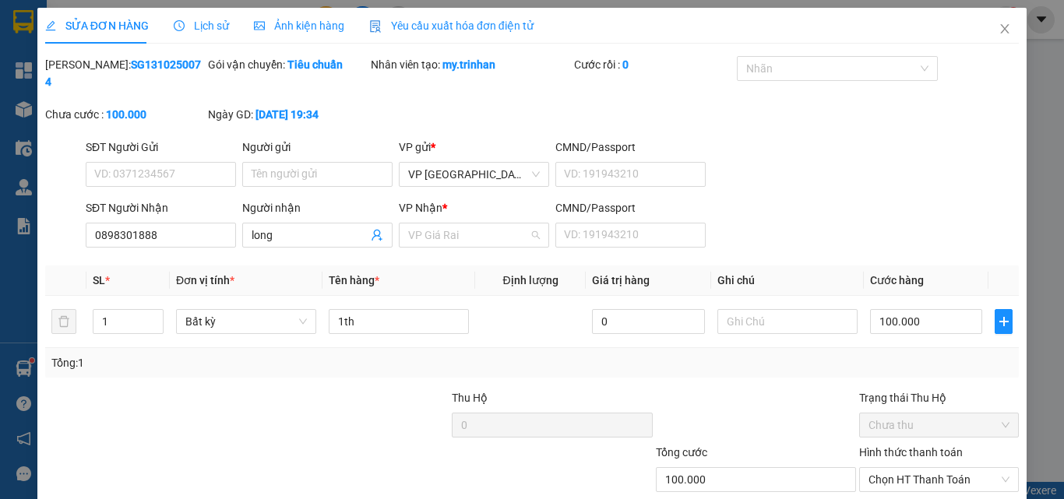
type input "0898301888"
type input "long"
type input "100.000"
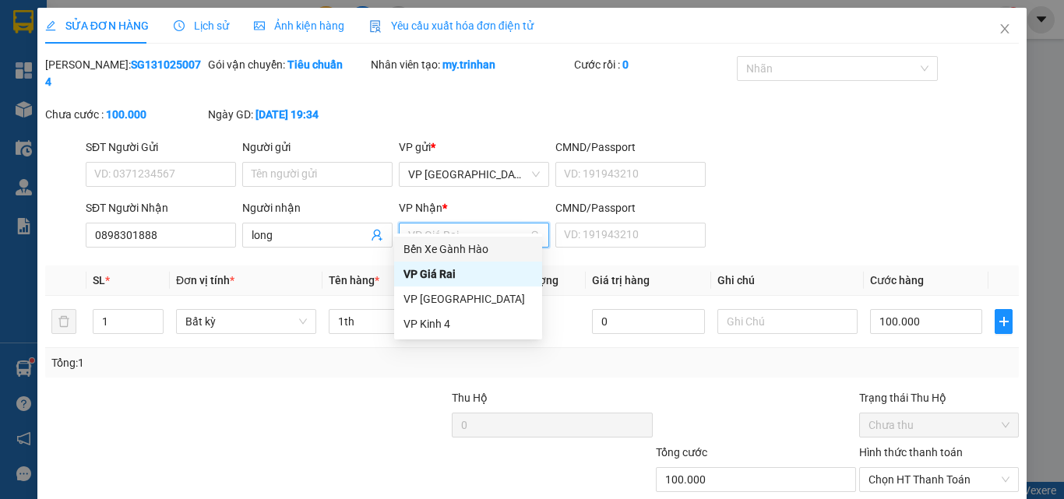
click at [464, 250] on div "Bến Xe Gành Hào" at bounding box center [467, 249] width 129 height 17
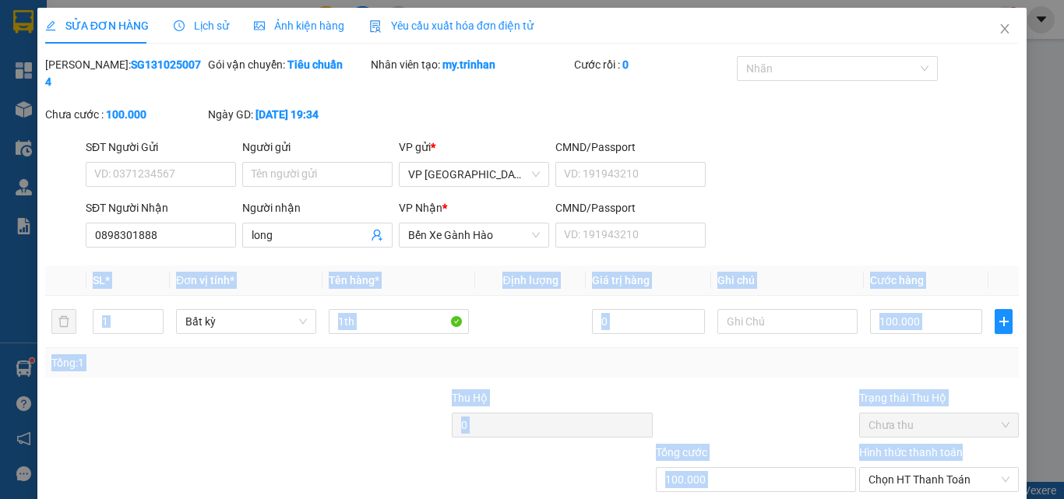
drag, startPoint x: 1043, startPoint y: 322, endPoint x: 1061, endPoint y: 437, distance: 115.9
click at [1061, 436] on div "SỬA ĐƠN HÀNG Lịch sử Ảnh kiện hàng Yêu cầu xuất hóa đơn điện tử Total Paid Fee …" at bounding box center [532, 249] width 1064 height 499
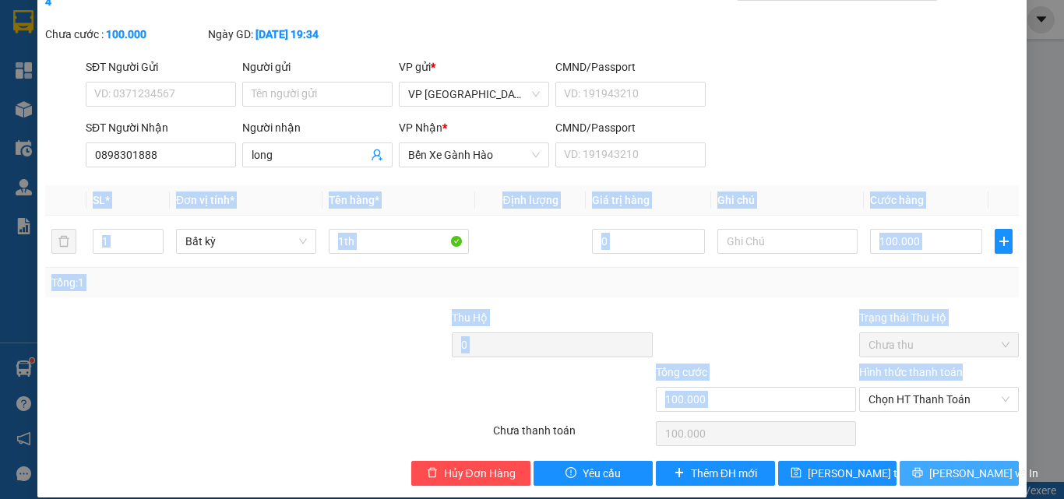
click at [942, 465] on span "[PERSON_NAME] và In" at bounding box center [983, 473] width 109 height 17
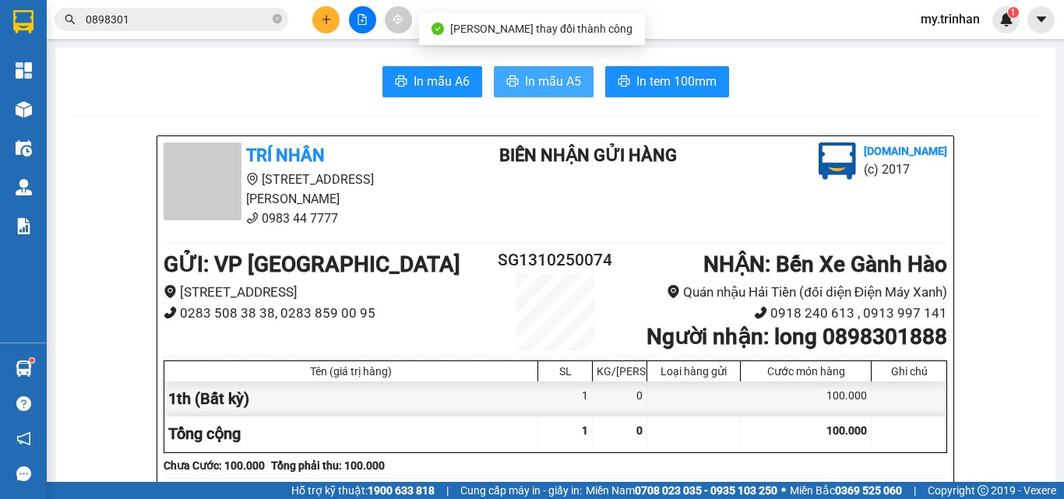
click at [551, 93] on button "In mẫu A5" at bounding box center [544, 81] width 100 height 31
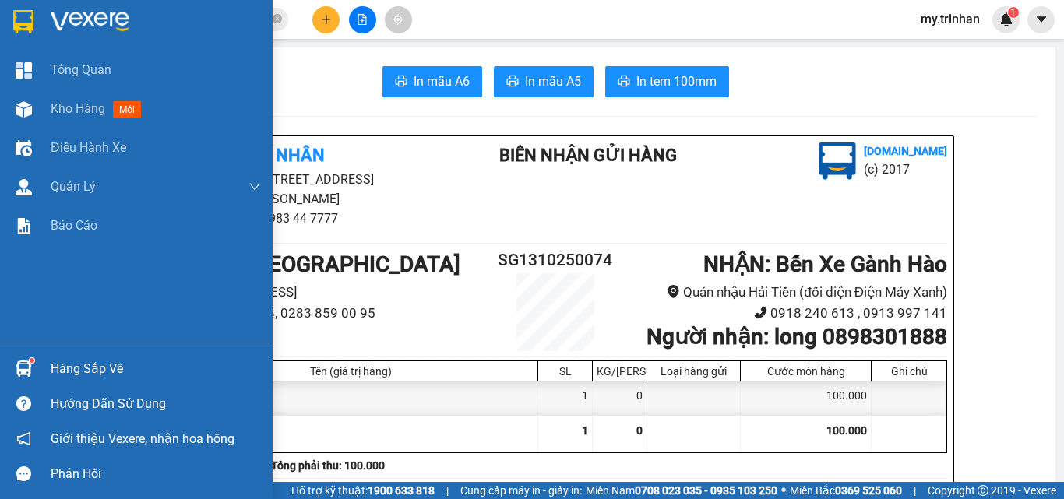
click at [18, 19] on img at bounding box center [23, 21] width 20 height 23
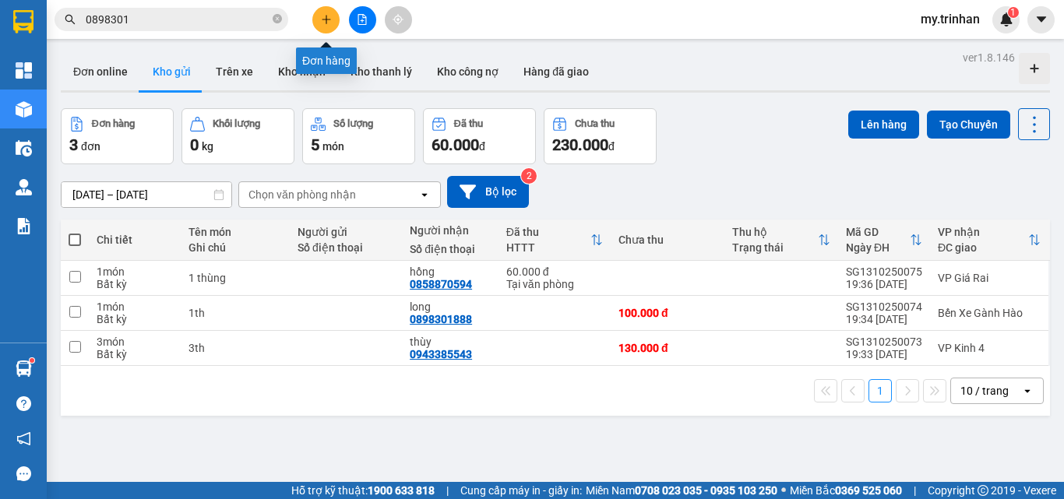
click at [327, 22] on icon "plus" at bounding box center [326, 19] width 11 height 11
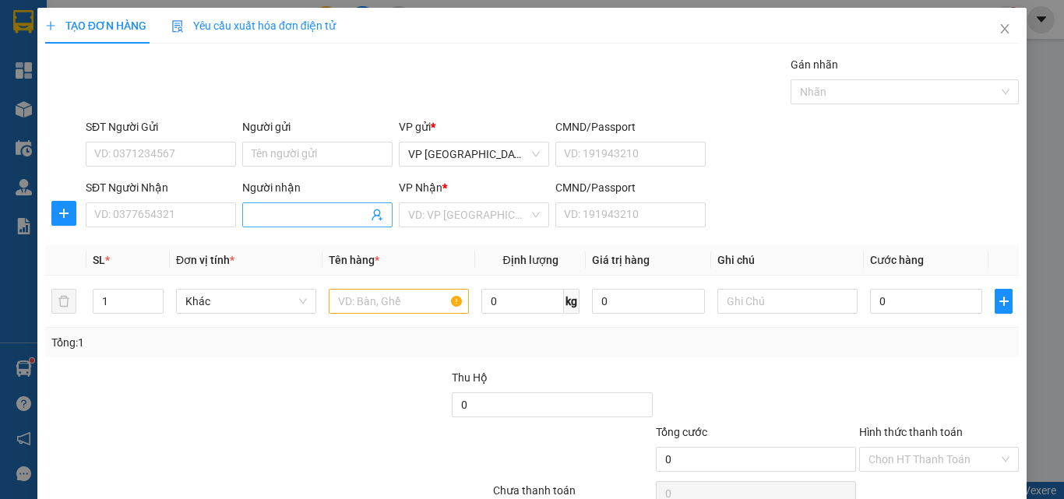
click at [306, 213] on input "Người nhận" at bounding box center [310, 214] width 116 height 17
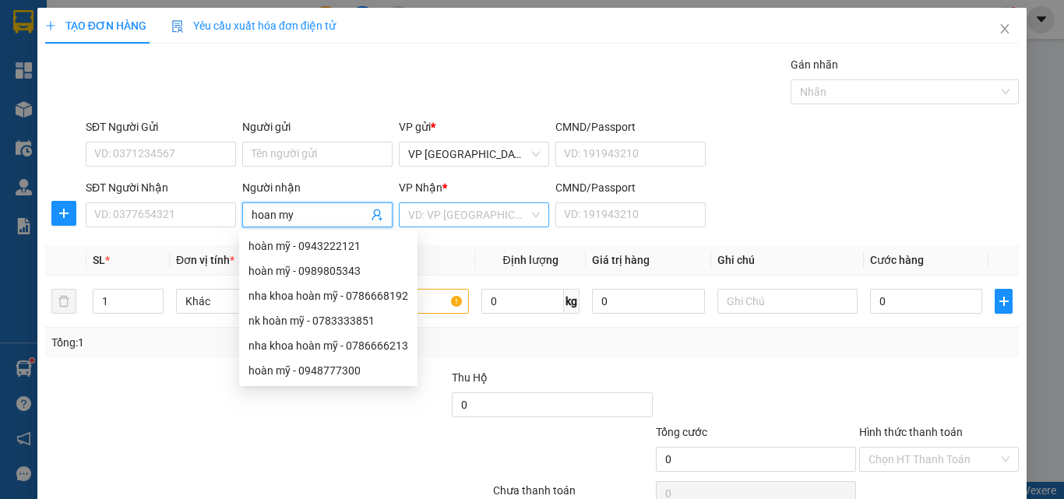
type input "hoan my"
click at [444, 213] on input "search" at bounding box center [468, 214] width 121 height 23
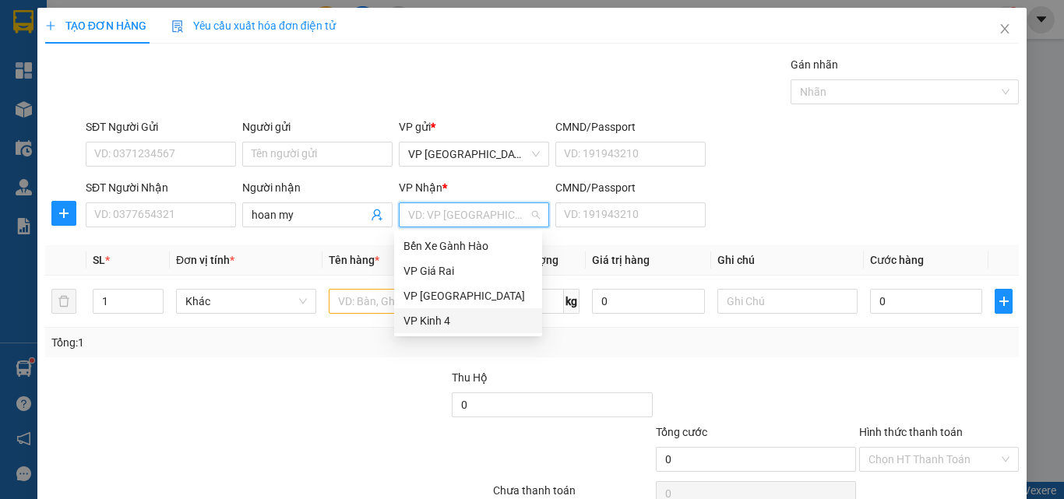
click at [428, 325] on div "VP Kinh 4" at bounding box center [467, 320] width 129 height 17
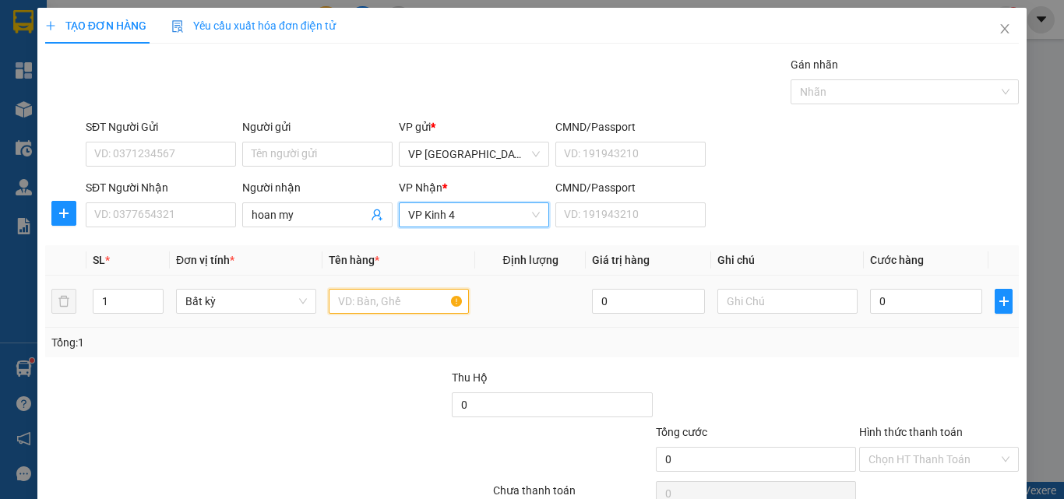
click at [348, 296] on input "text" at bounding box center [399, 301] width 140 height 25
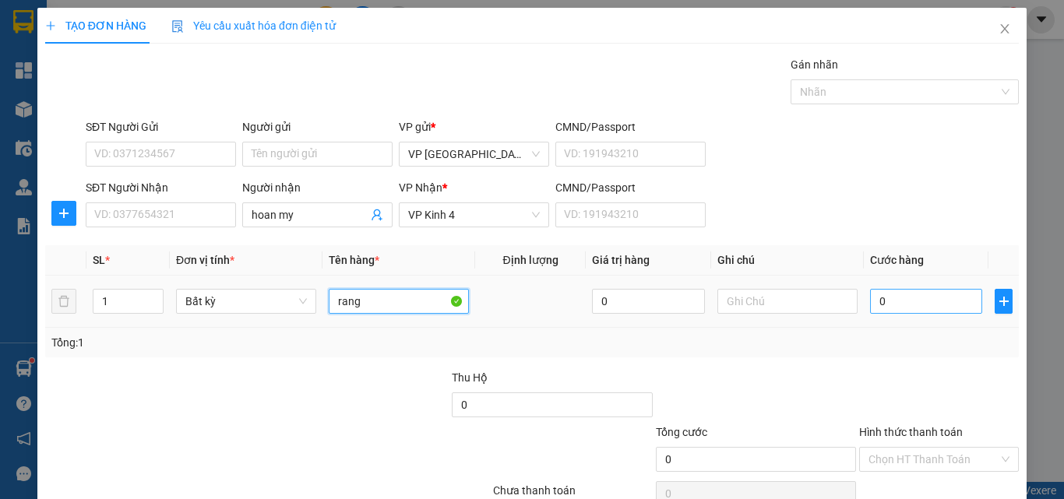
type input "rang"
click at [903, 290] on input "0" at bounding box center [926, 301] width 112 height 25
type input "3"
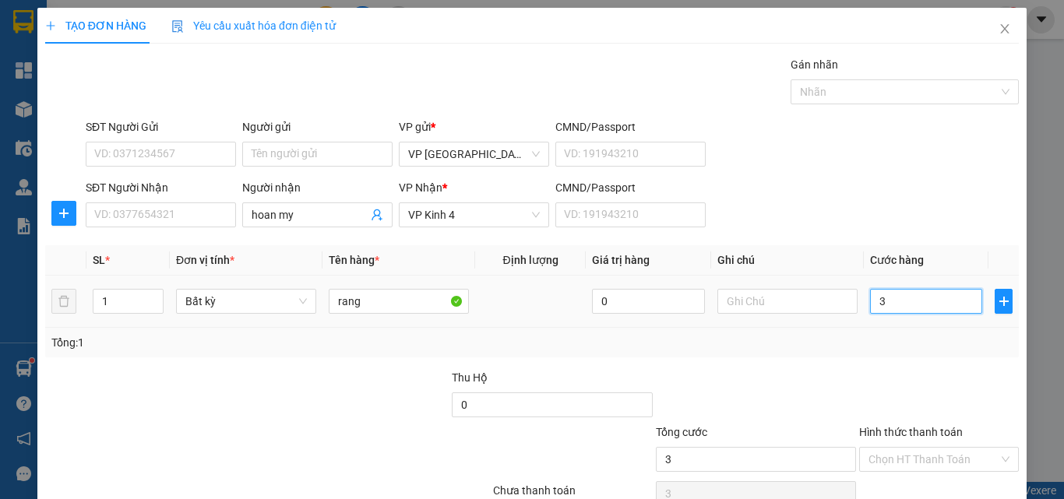
type input "30"
type input "30.000"
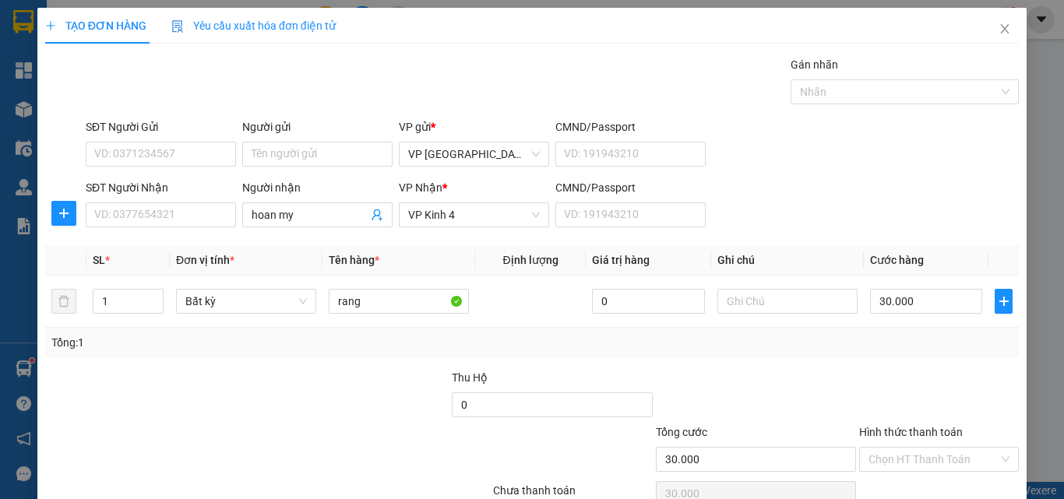
scroll to position [77, 0]
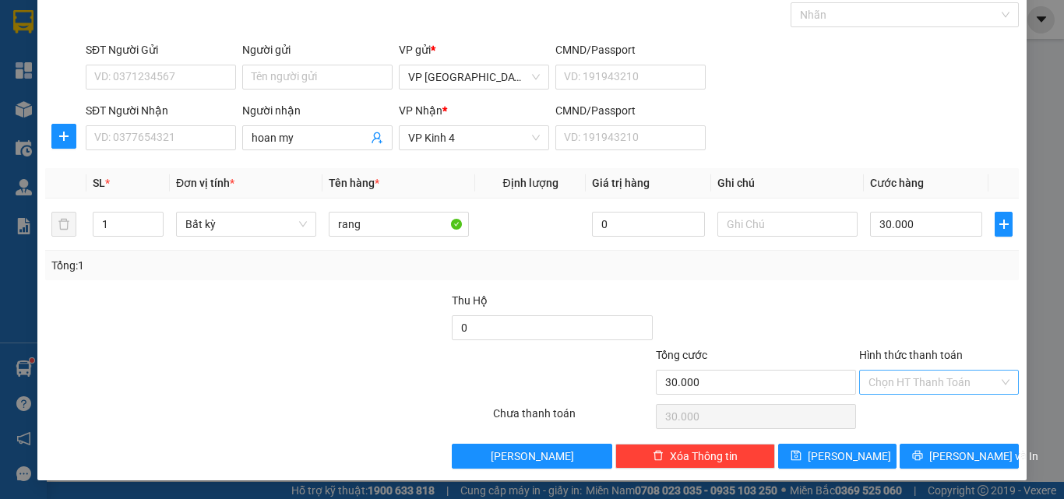
click at [927, 380] on input "Hình thức thanh toán" at bounding box center [933, 382] width 130 height 23
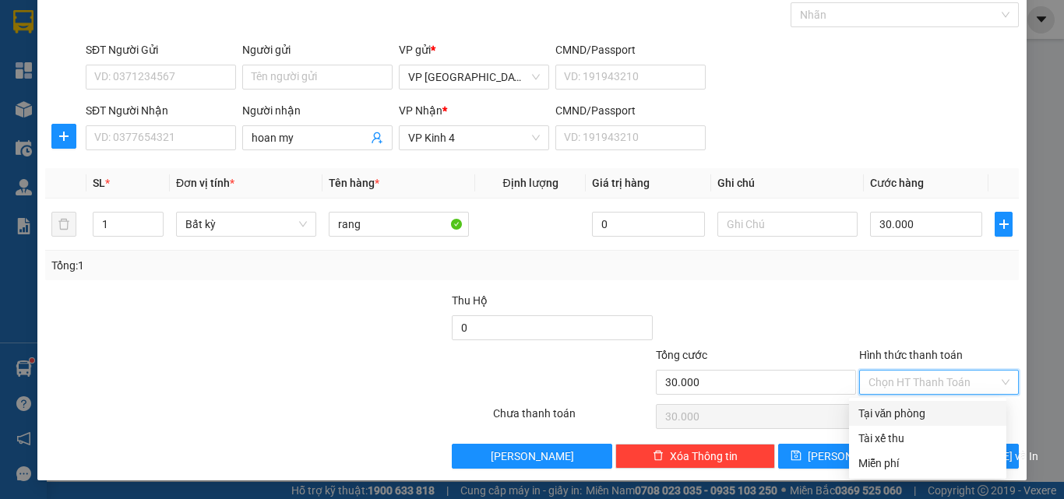
click at [902, 415] on div "Tại văn phòng" at bounding box center [927, 413] width 139 height 17
type input "0"
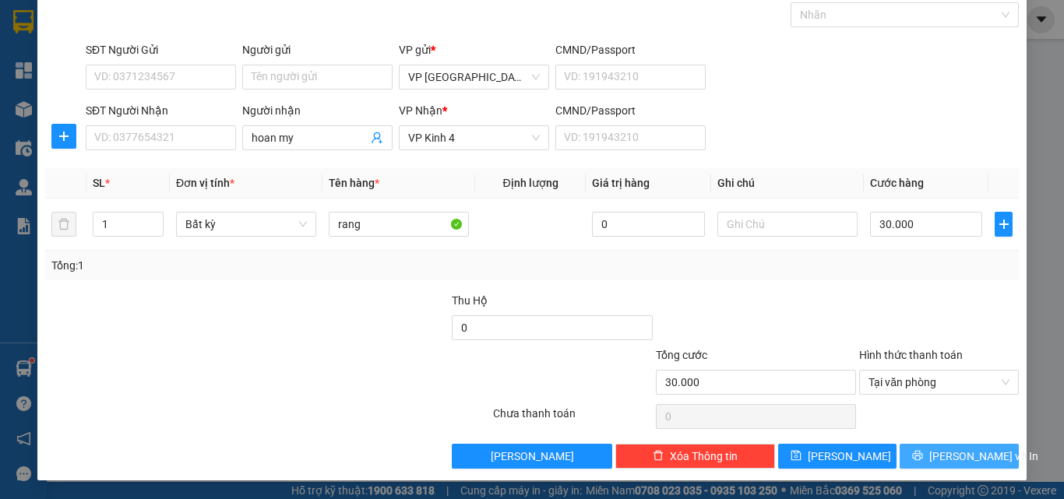
click at [944, 456] on span "[PERSON_NAME] và In" at bounding box center [983, 456] width 109 height 17
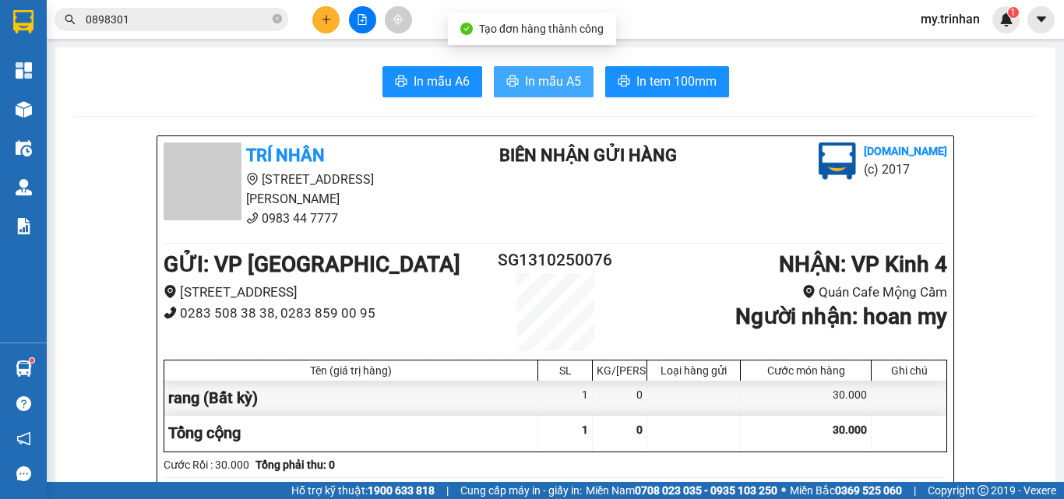
click at [535, 85] on span "In mẫu A5" at bounding box center [553, 81] width 56 height 19
click at [325, 21] on icon "plus" at bounding box center [326, 19] width 11 height 11
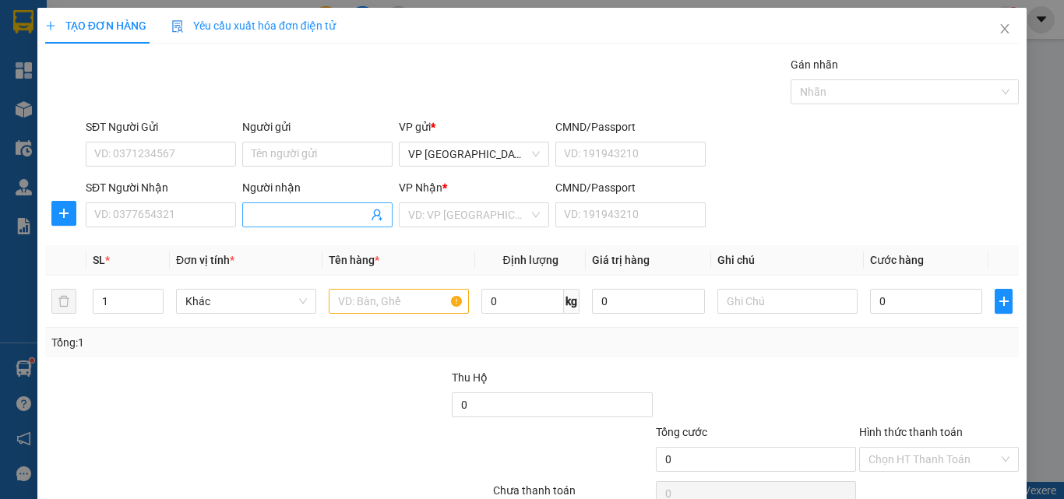
click at [276, 213] on input "Người nhận" at bounding box center [310, 214] width 116 height 17
click at [260, 470] on div at bounding box center [186, 451] width 285 height 55
click at [284, 222] on input "Người nhận" at bounding box center [310, 214] width 116 height 17
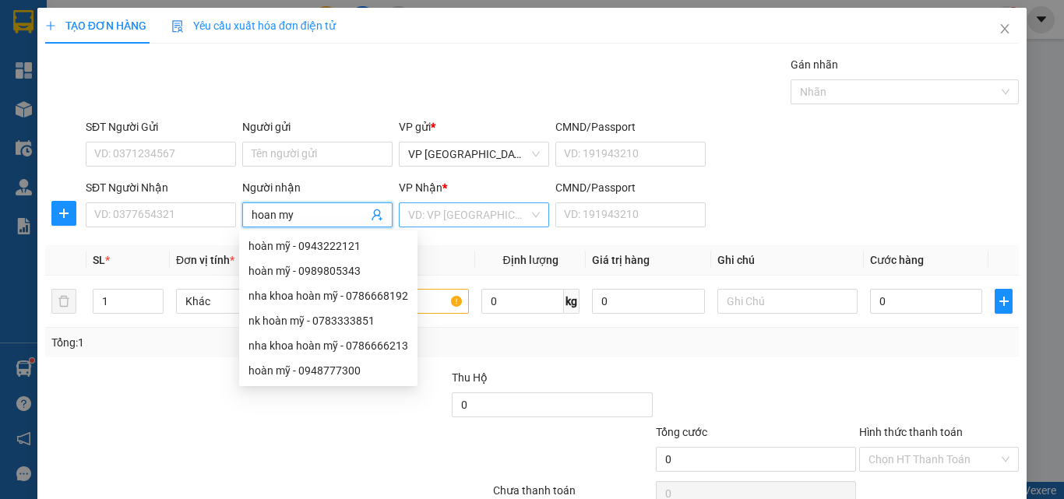
type input "hoan my"
click at [417, 206] on input "search" at bounding box center [468, 214] width 121 height 23
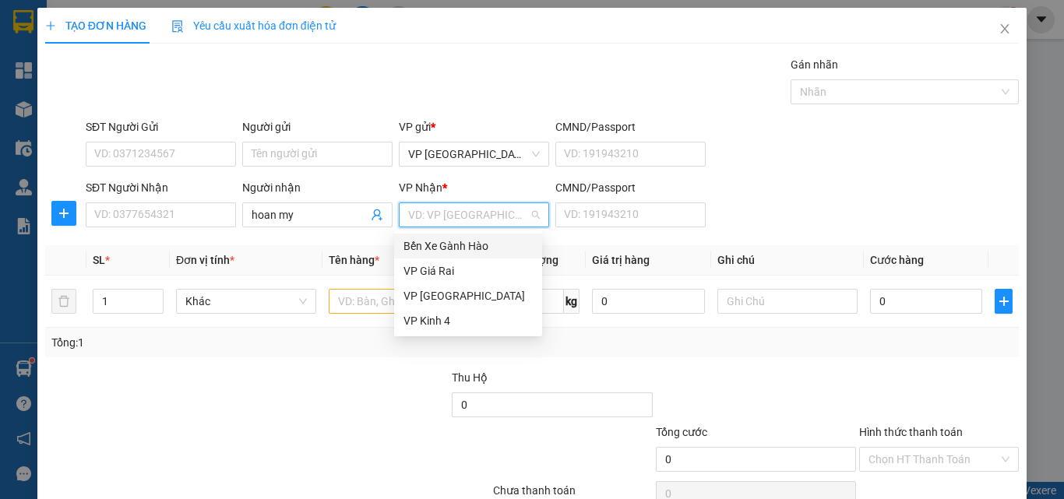
click at [448, 244] on div "Bến Xe Gành Hào" at bounding box center [467, 245] width 129 height 17
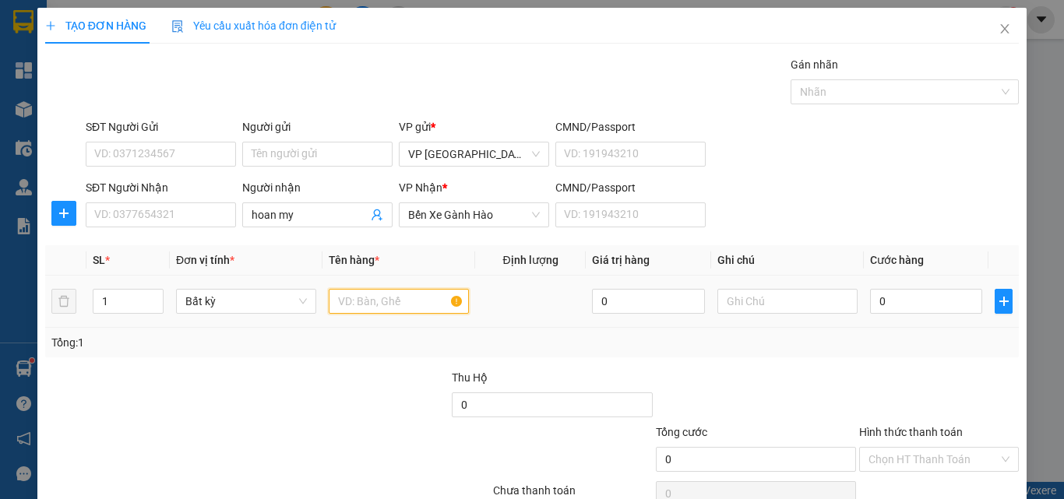
click at [357, 297] on input "text" at bounding box center [399, 301] width 140 height 25
type input "rang"
click at [880, 294] on input "0" at bounding box center [926, 301] width 112 height 25
type input "3"
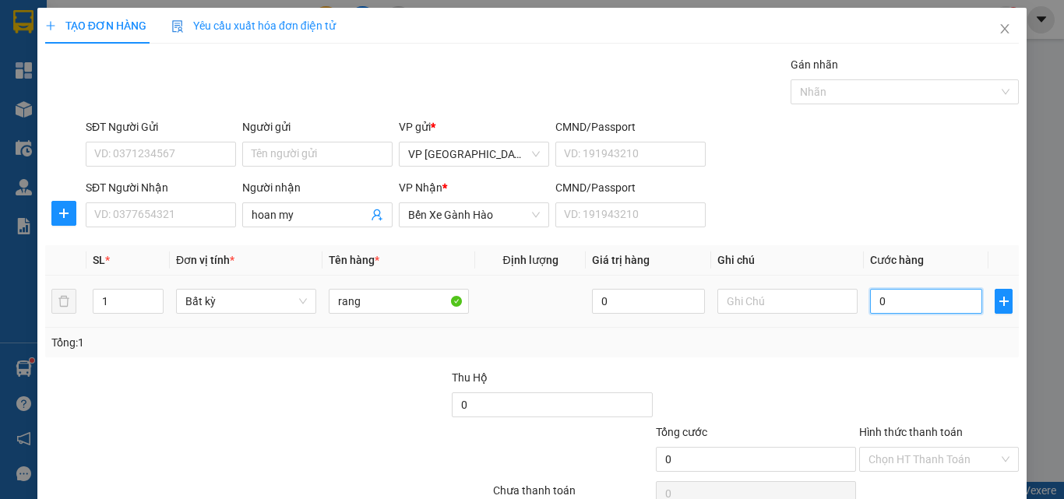
type input "3"
type input "30"
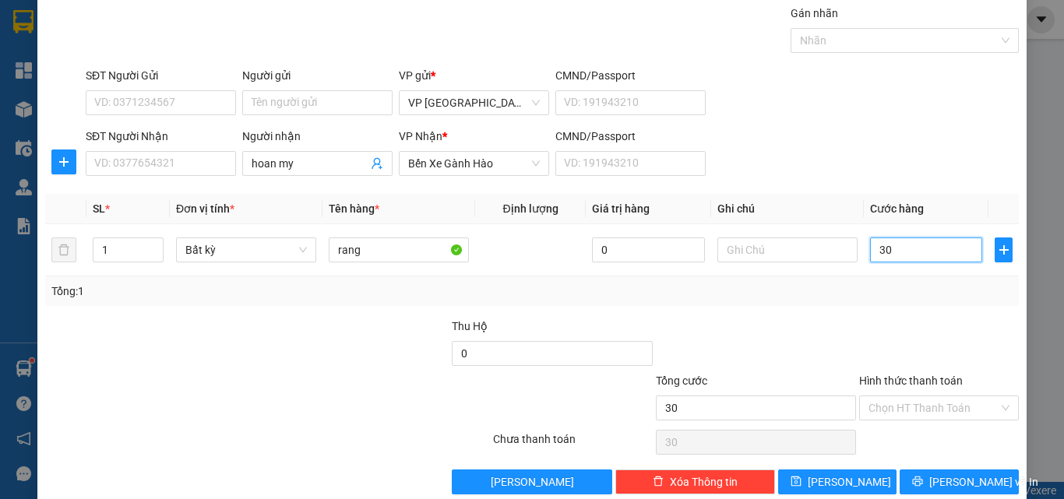
scroll to position [77, 0]
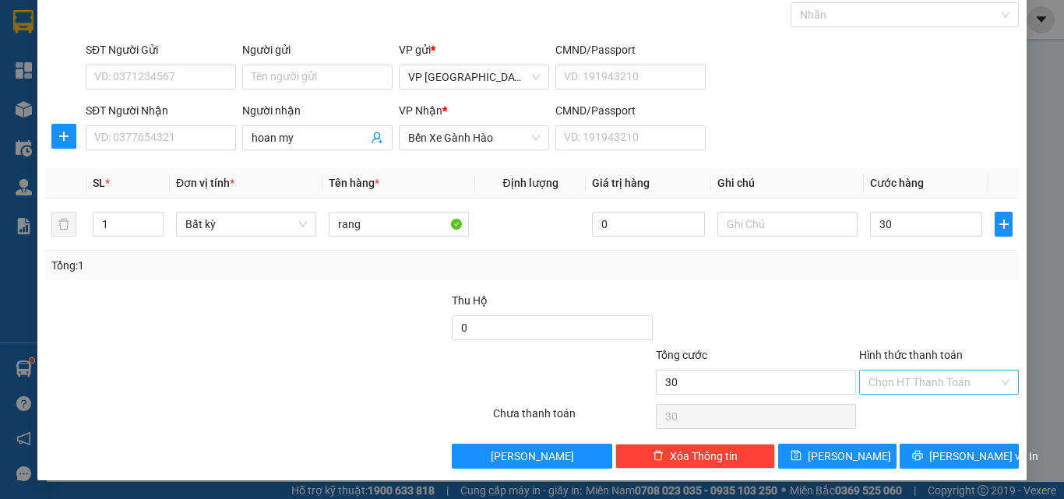
type input "30.000"
click at [919, 378] on input "Hình thức thanh toán" at bounding box center [933, 382] width 130 height 23
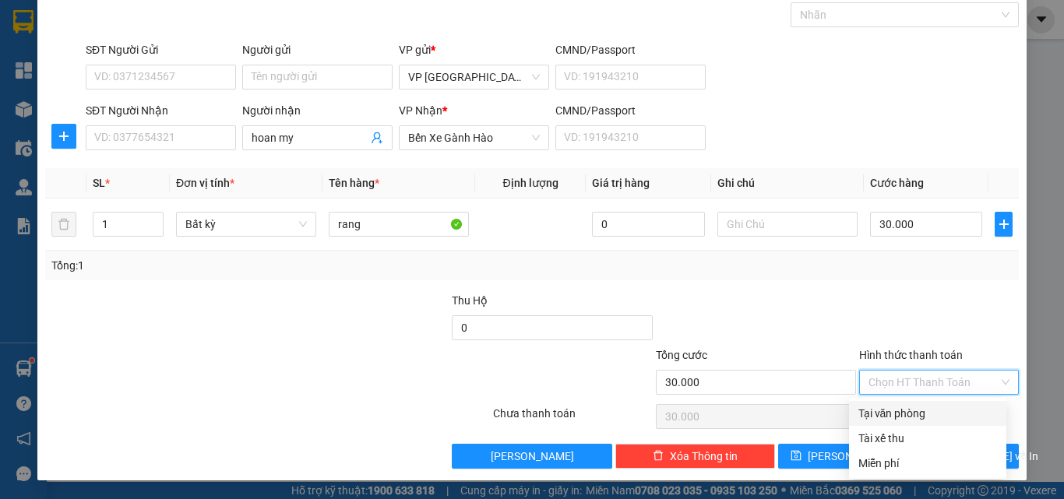
click at [907, 411] on div "Tại văn phòng" at bounding box center [927, 413] width 139 height 17
type input "0"
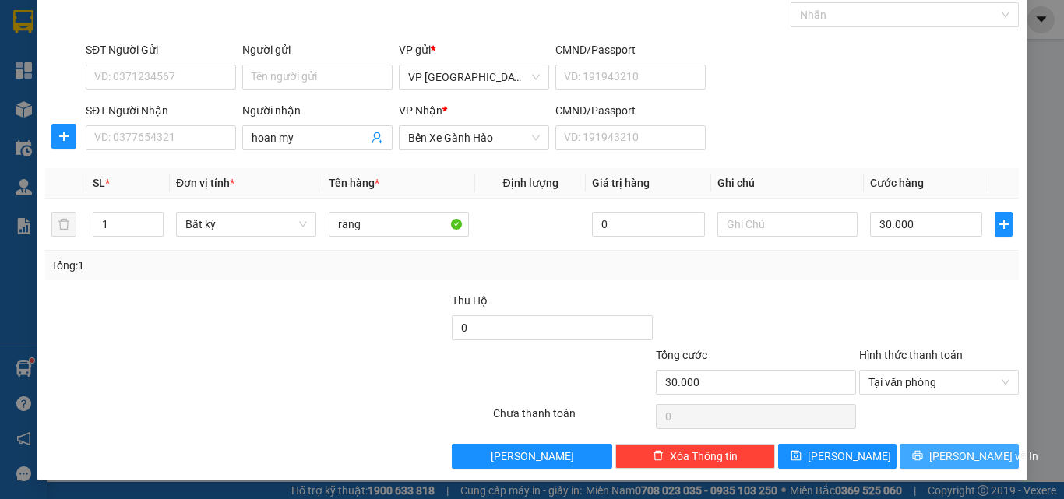
click at [936, 461] on span "[PERSON_NAME] và In" at bounding box center [983, 456] width 109 height 17
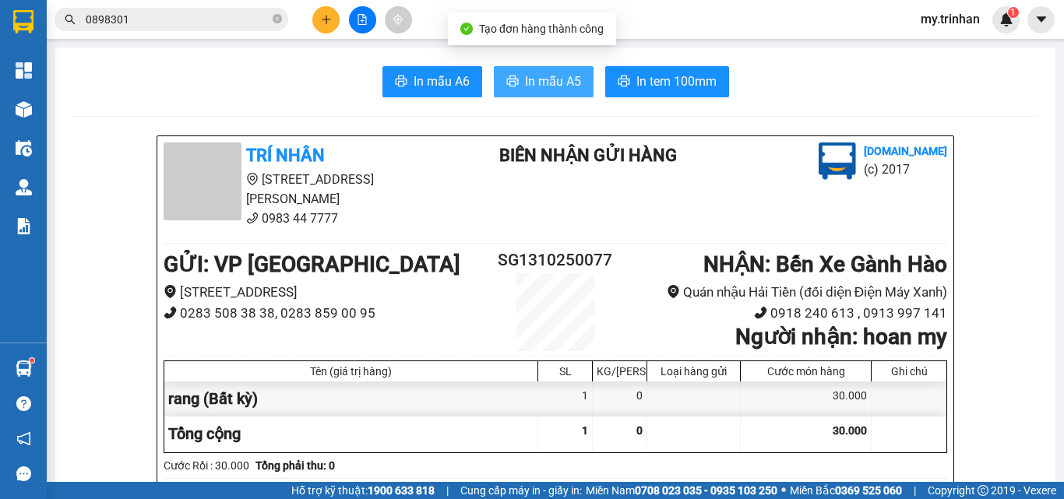
click at [514, 84] on button "In mẫu A5" at bounding box center [544, 81] width 100 height 31
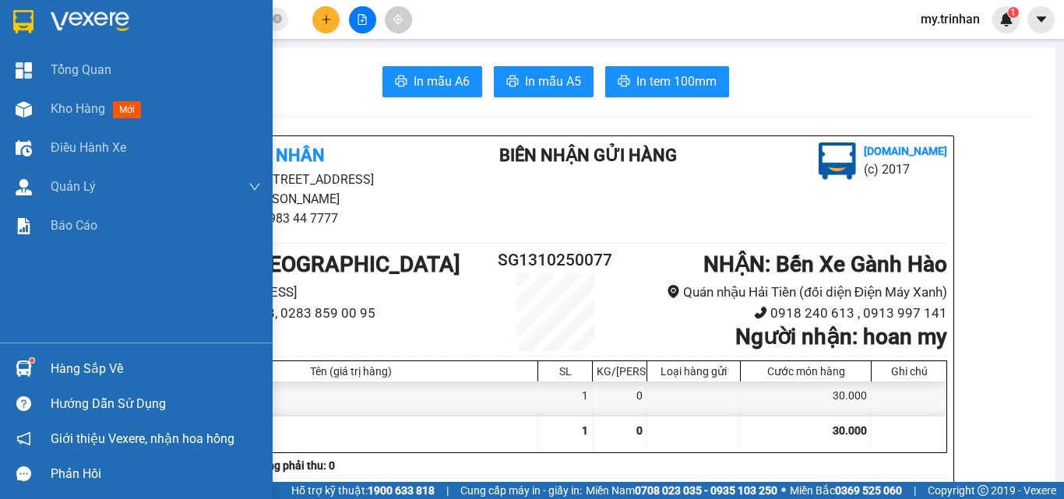
click at [24, 14] on img at bounding box center [23, 21] width 20 height 23
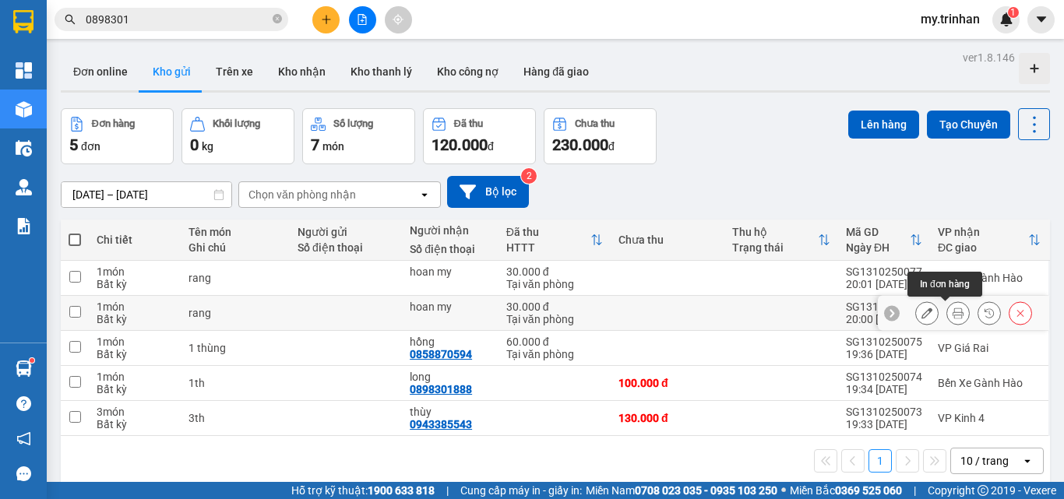
click at [952, 315] on icon at bounding box center [957, 313] width 11 height 11
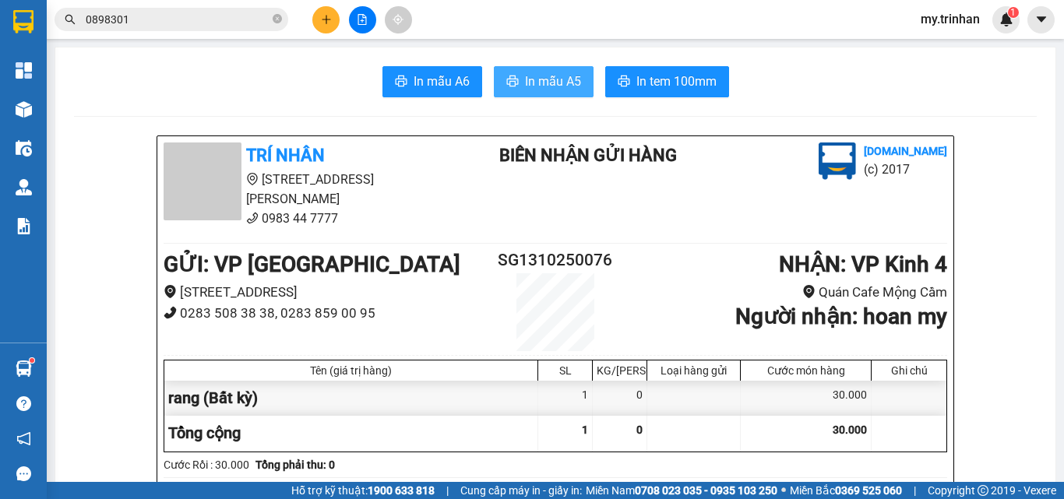
click at [523, 69] on button "In mẫu A5" at bounding box center [544, 81] width 100 height 31
